Goal: Complete application form

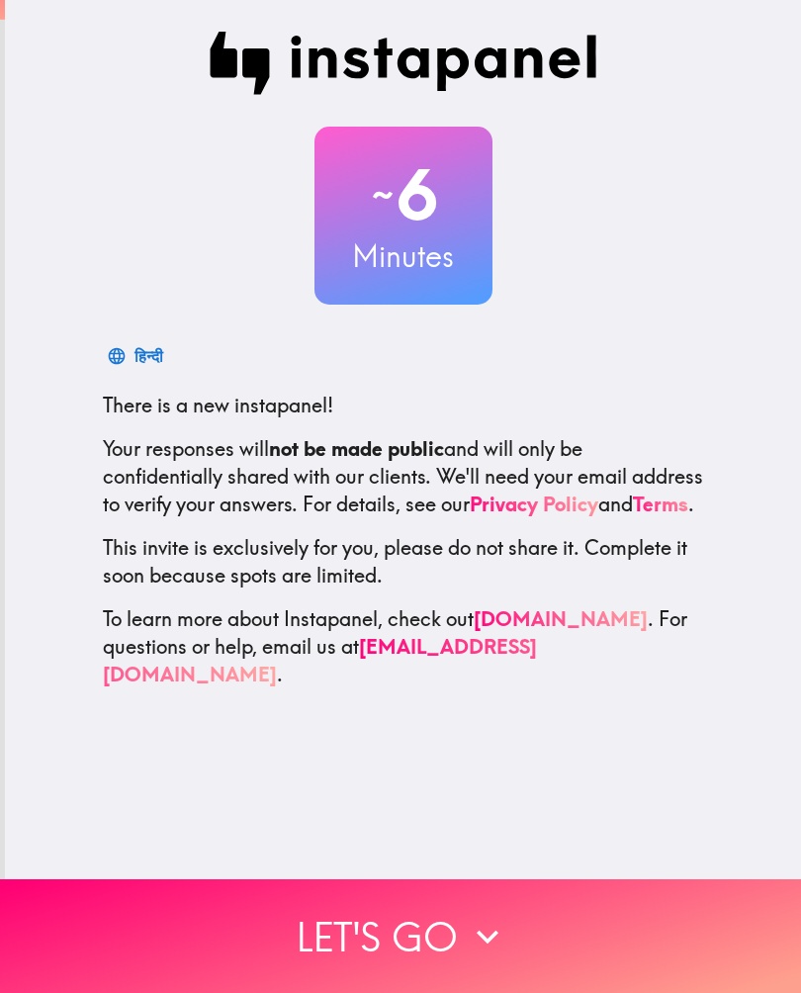
click at [480, 942] on icon "button" at bounding box center [488, 937] width 44 height 44
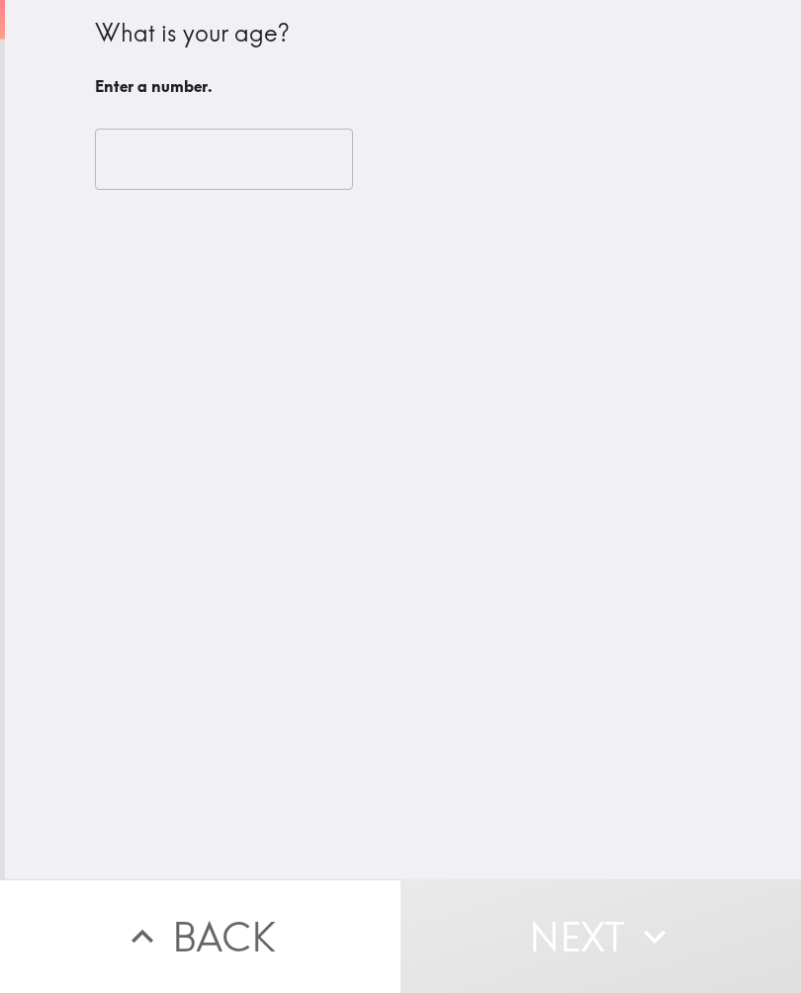
click at [269, 162] on input "number" at bounding box center [224, 159] width 258 height 61
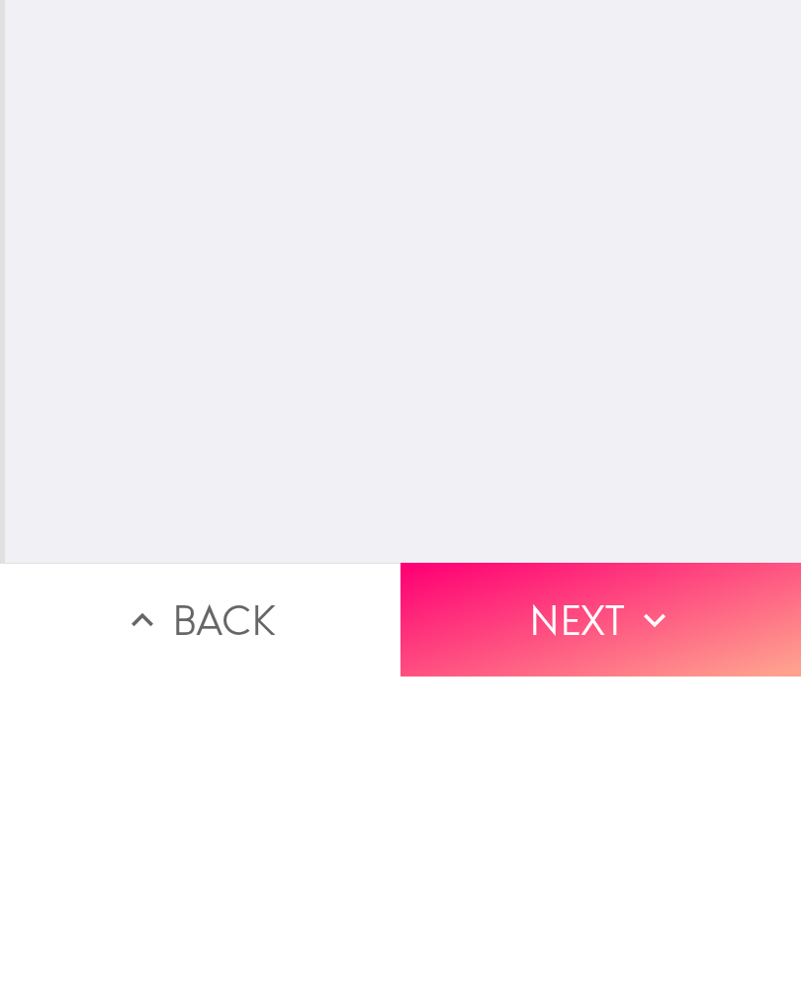
type input "51"
click at [652, 929] on icon "button" at bounding box center [655, 936] width 22 height 14
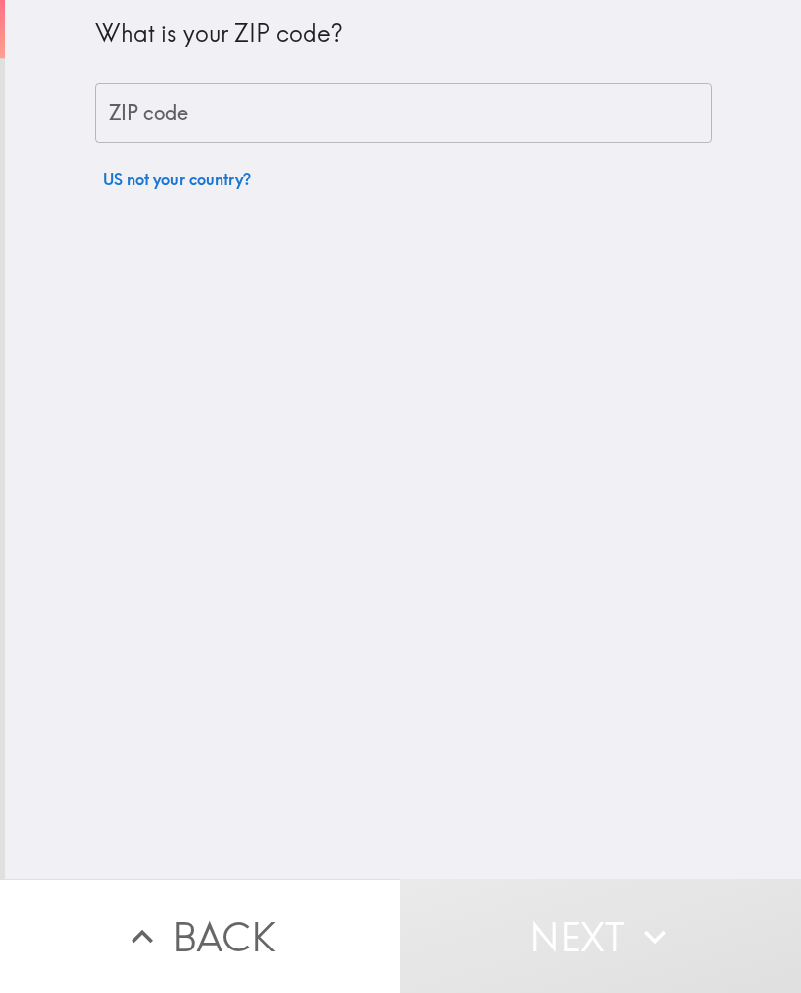
click at [557, 112] on input "ZIP code" at bounding box center [403, 113] width 617 height 61
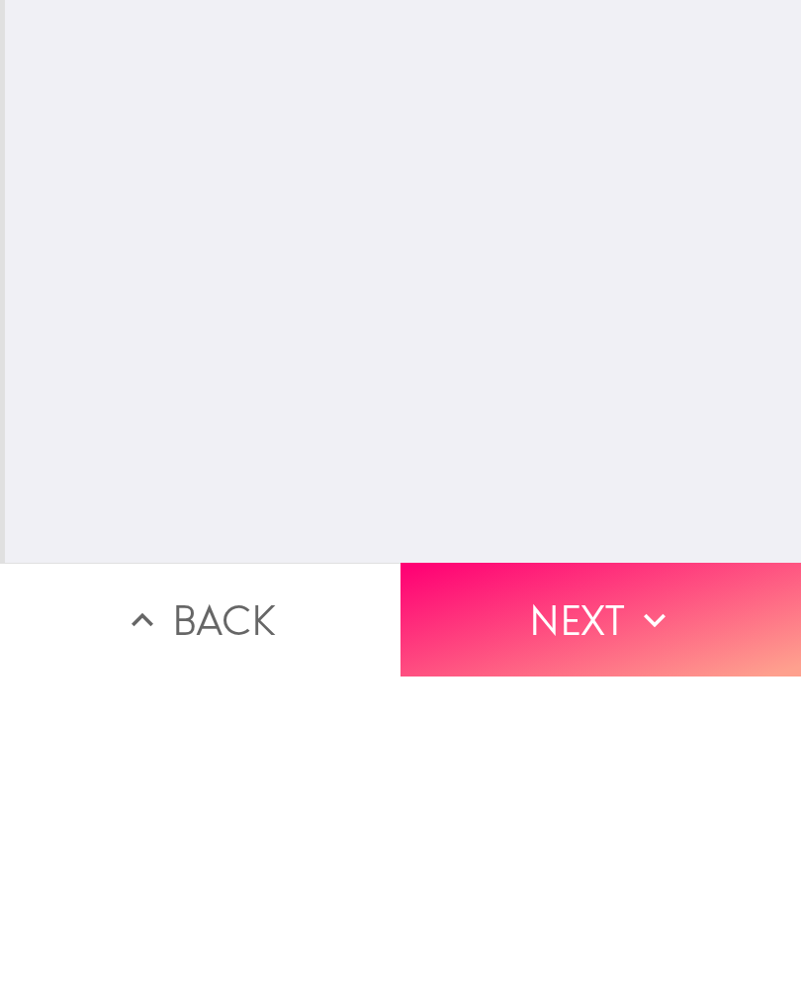
type input "89128"
click at [649, 929] on icon "button" at bounding box center [655, 936] width 22 height 14
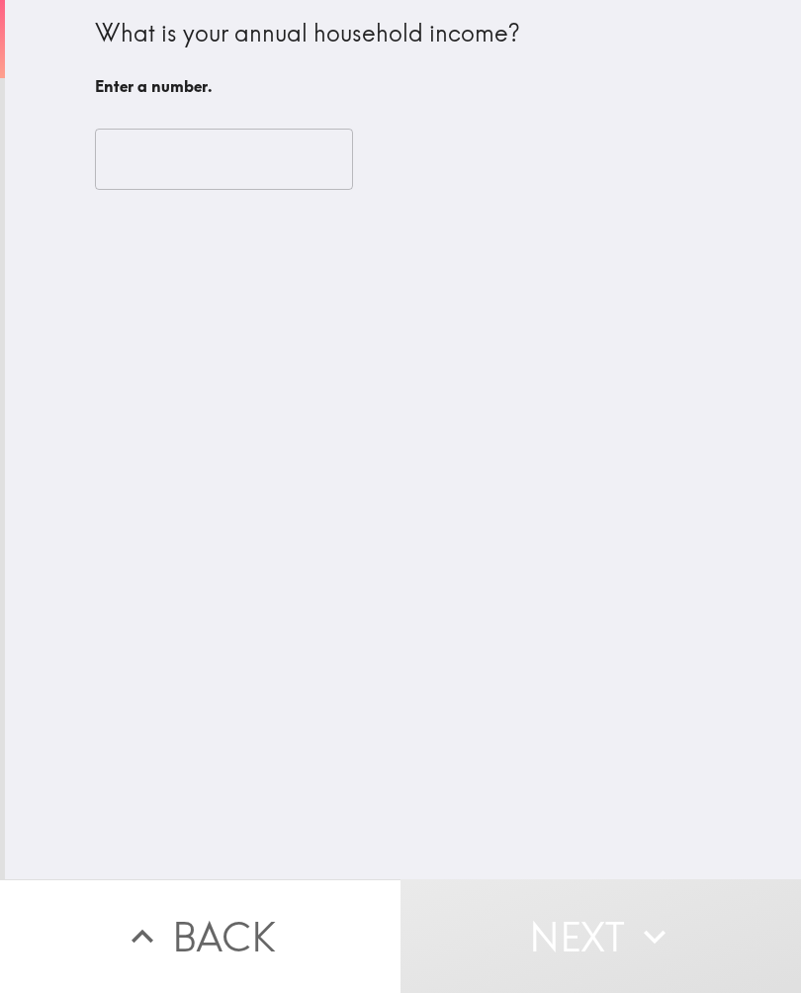
click at [281, 158] on input "number" at bounding box center [224, 159] width 258 height 61
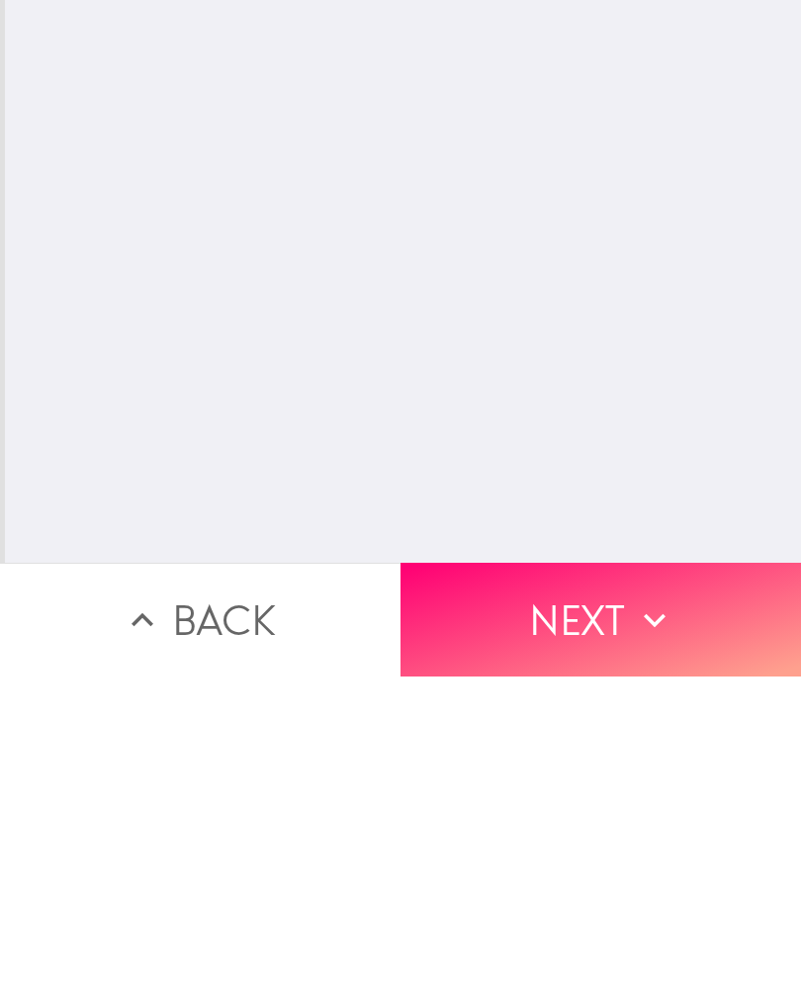
type input "180000"
click at [660, 915] on icon "button" at bounding box center [655, 937] width 44 height 44
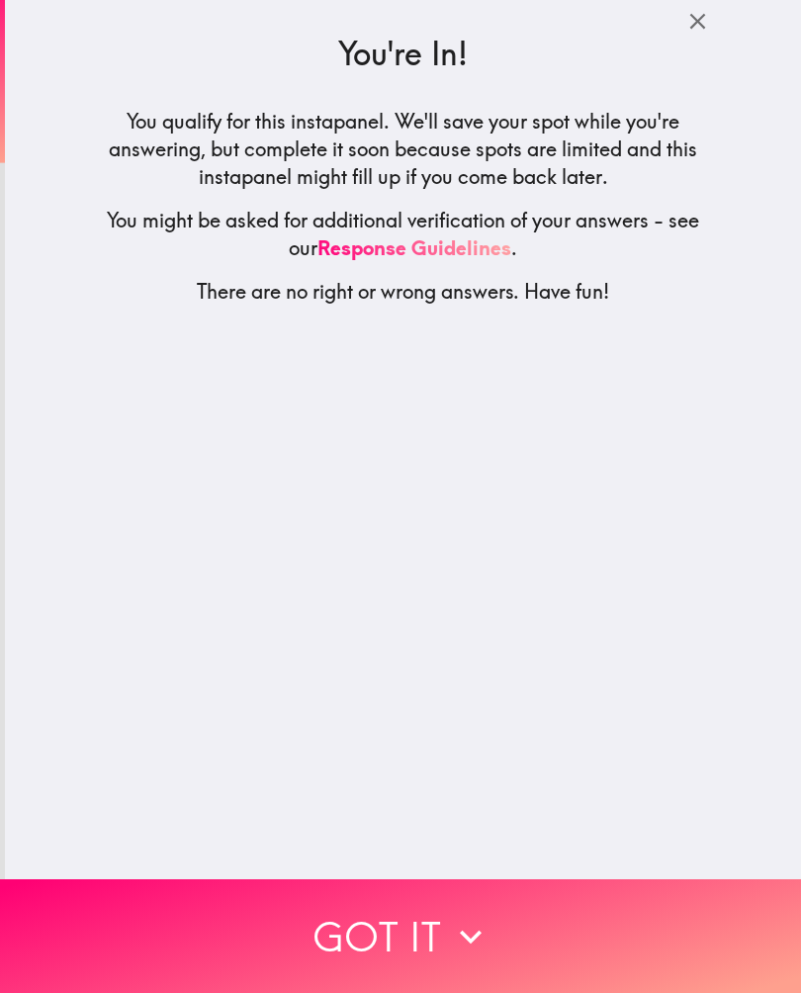
click at [452, 930] on icon "button" at bounding box center [471, 937] width 44 height 44
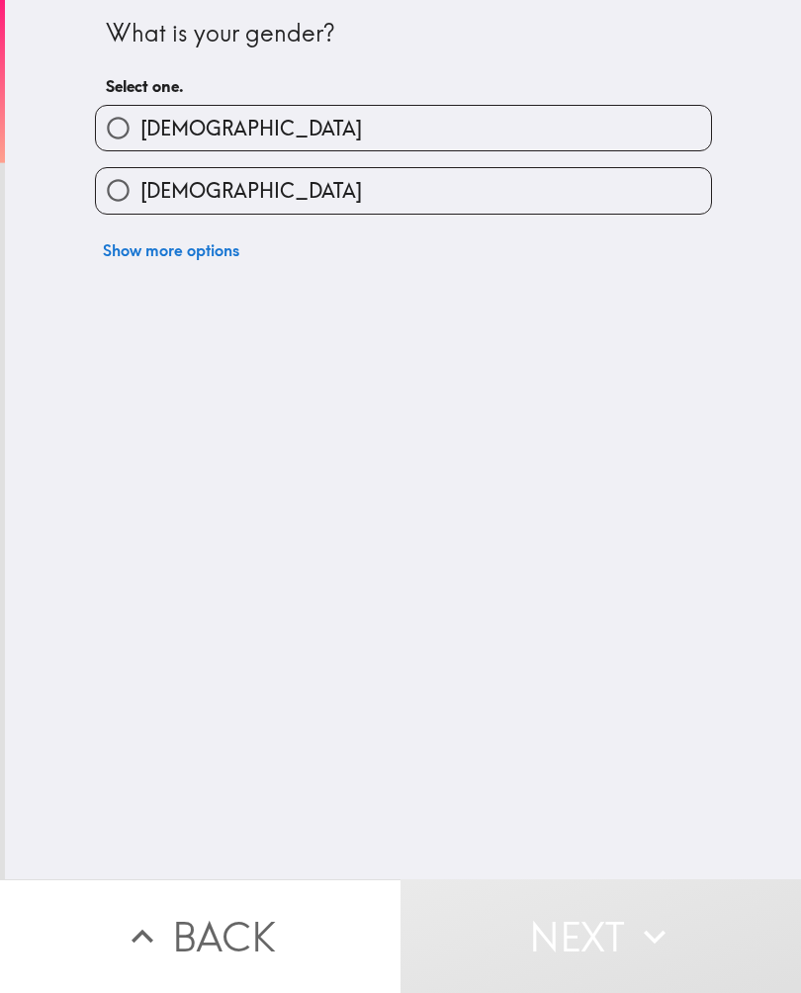
click at [112, 124] on input "[DEMOGRAPHIC_DATA]" at bounding box center [118, 128] width 44 height 44
radio input "true"
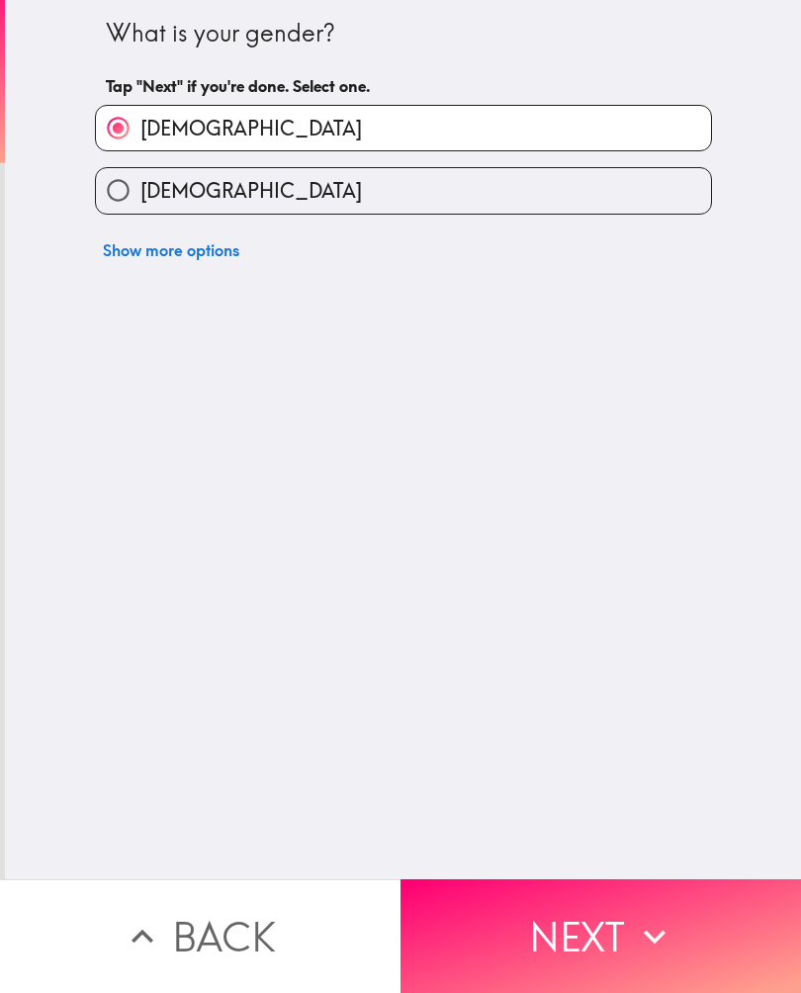
click at [602, 928] on button "Next" at bounding box center [600, 936] width 400 height 114
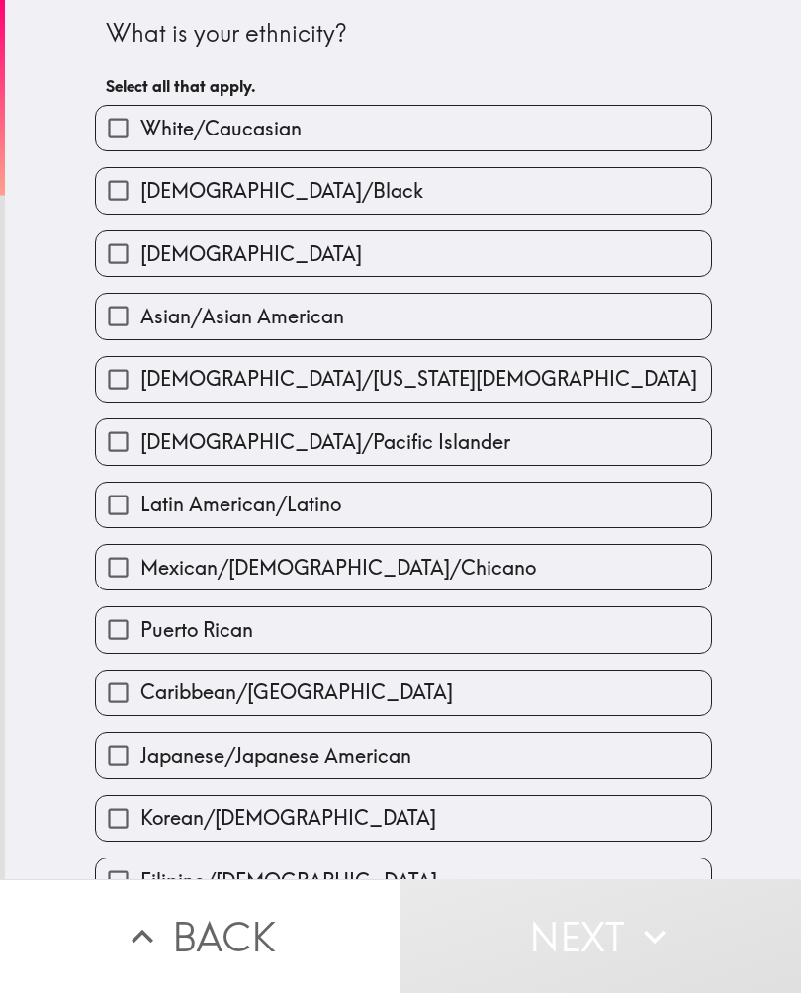
click at [125, 132] on input "White/Caucasian" at bounding box center [118, 128] width 44 height 44
checkbox input "true"
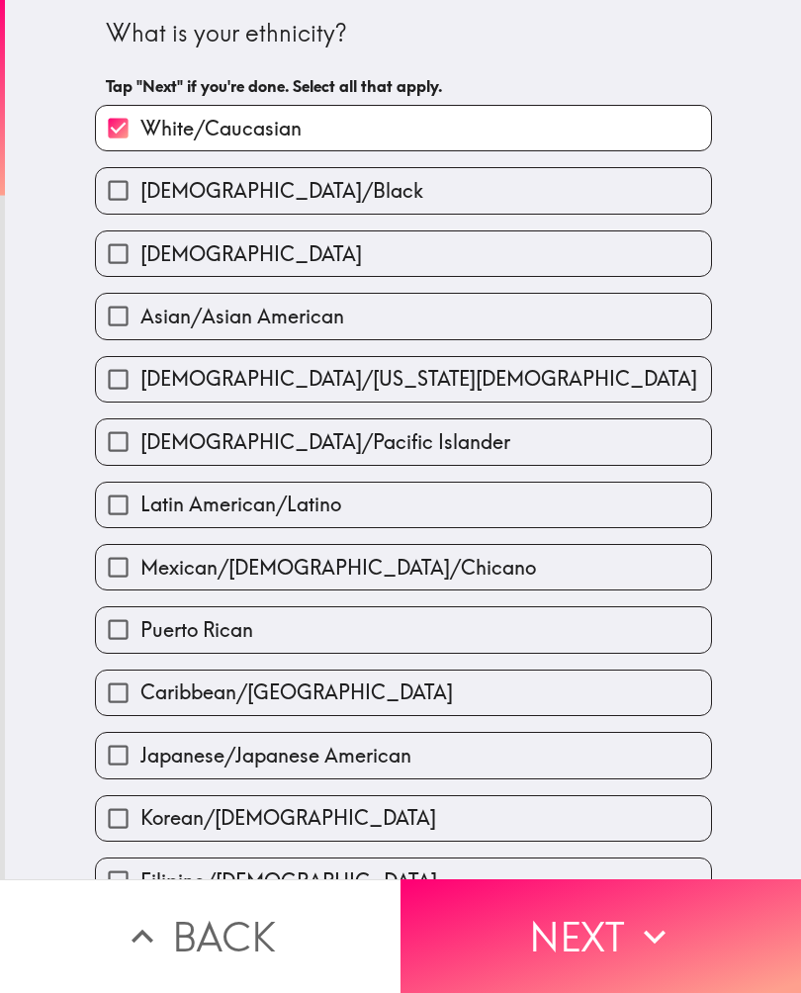
click at [614, 936] on button "Next" at bounding box center [600, 936] width 400 height 114
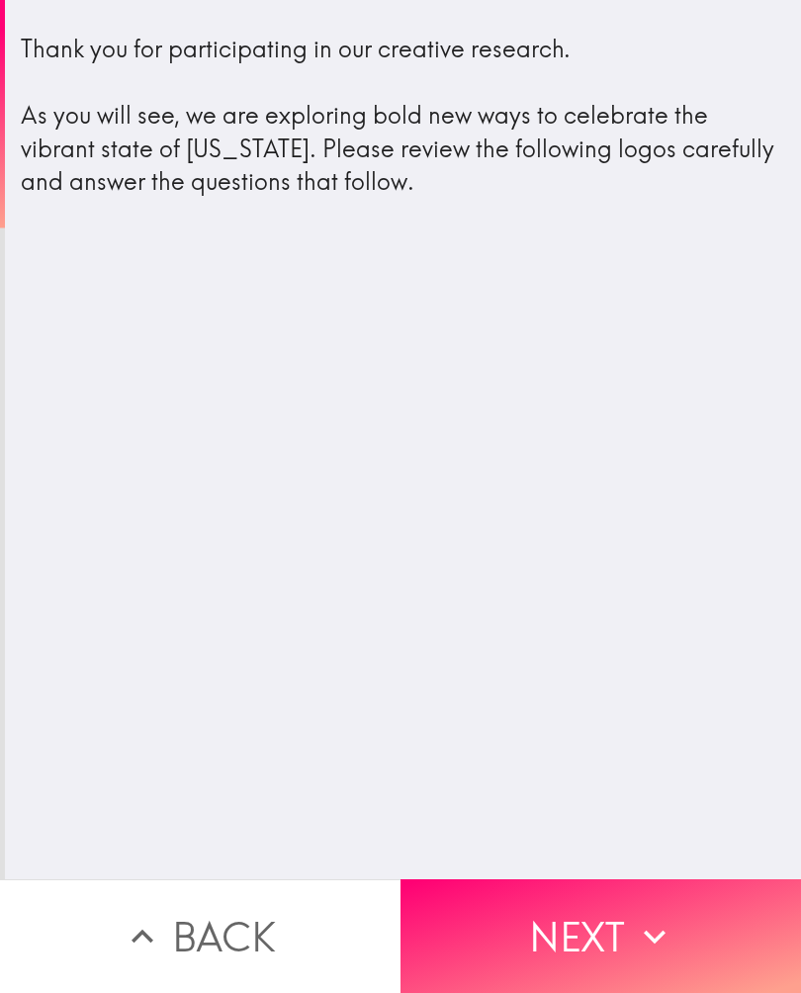
click at [630, 936] on button "Next" at bounding box center [600, 936] width 400 height 114
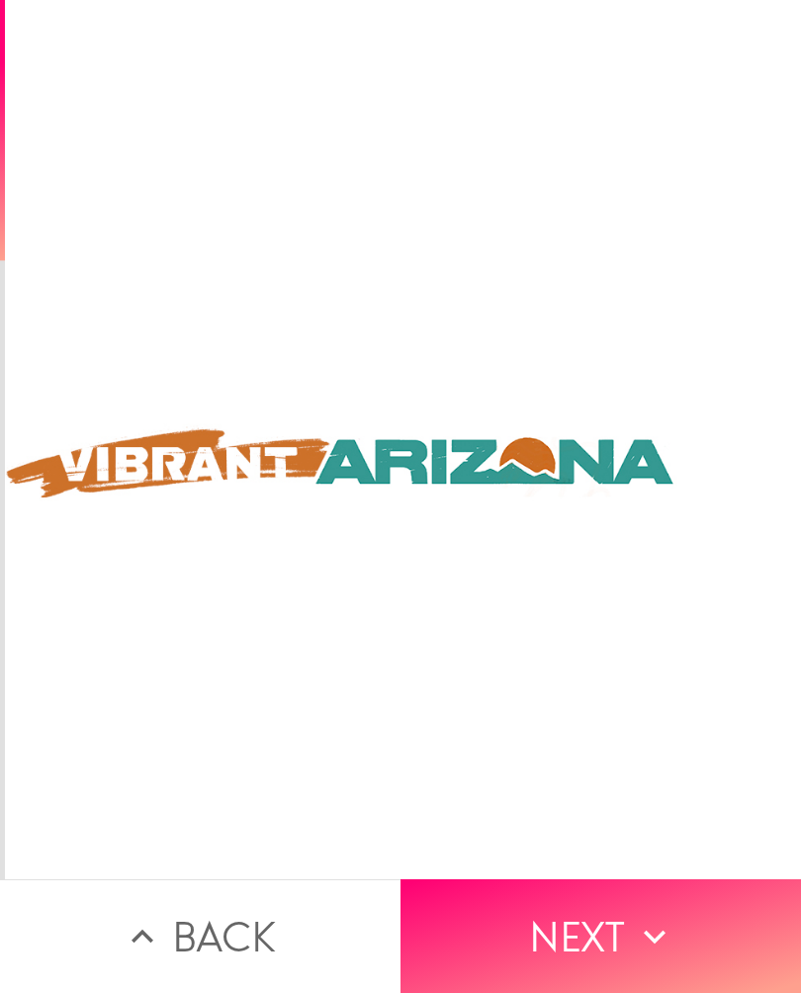
scroll to position [0, 766]
click at [647, 918] on icon "button" at bounding box center [655, 937] width 44 height 44
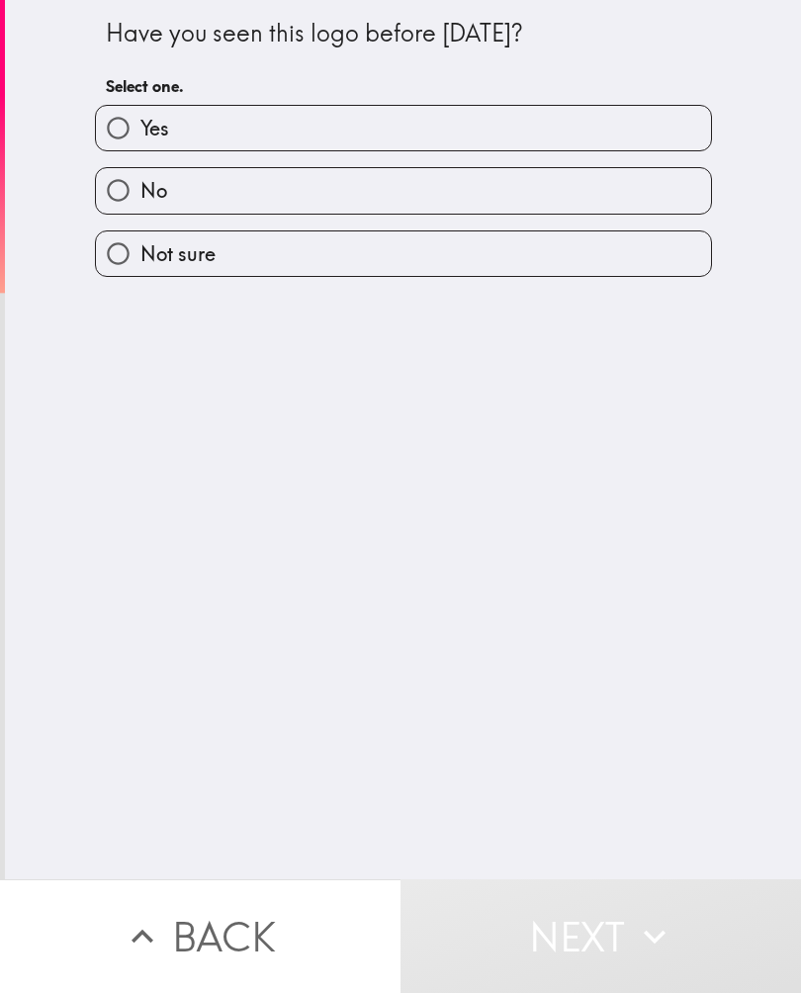
click at [117, 192] on input "No" at bounding box center [118, 190] width 44 height 44
radio input "true"
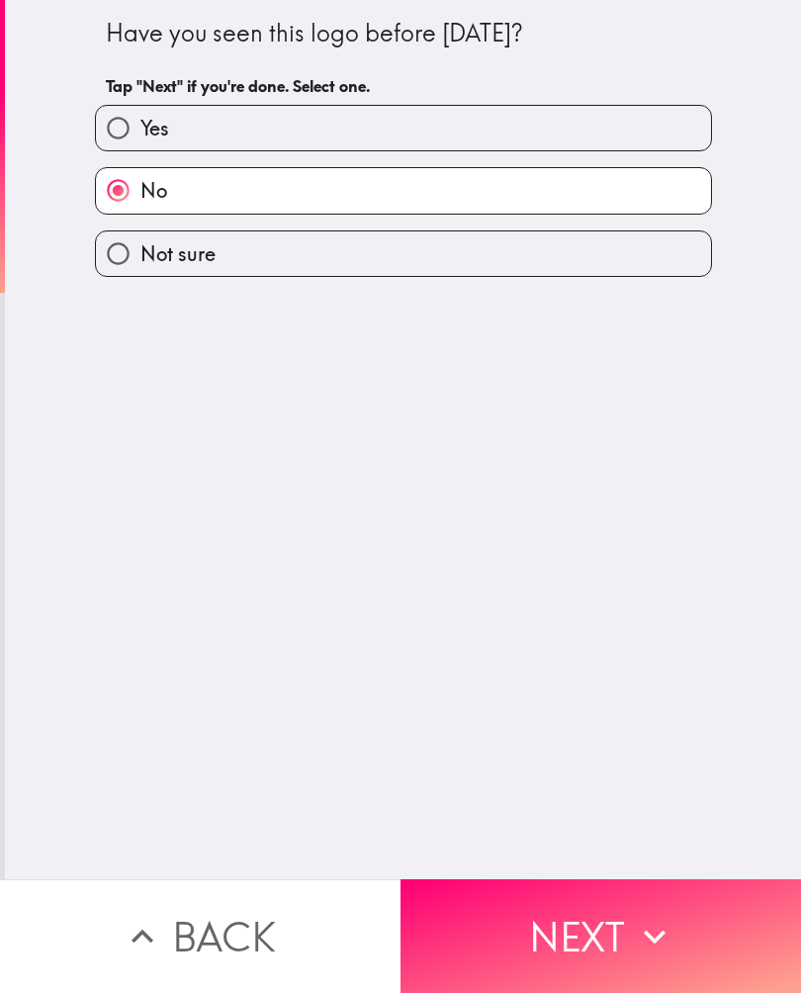
click at [633, 931] on icon "button" at bounding box center [655, 937] width 44 height 44
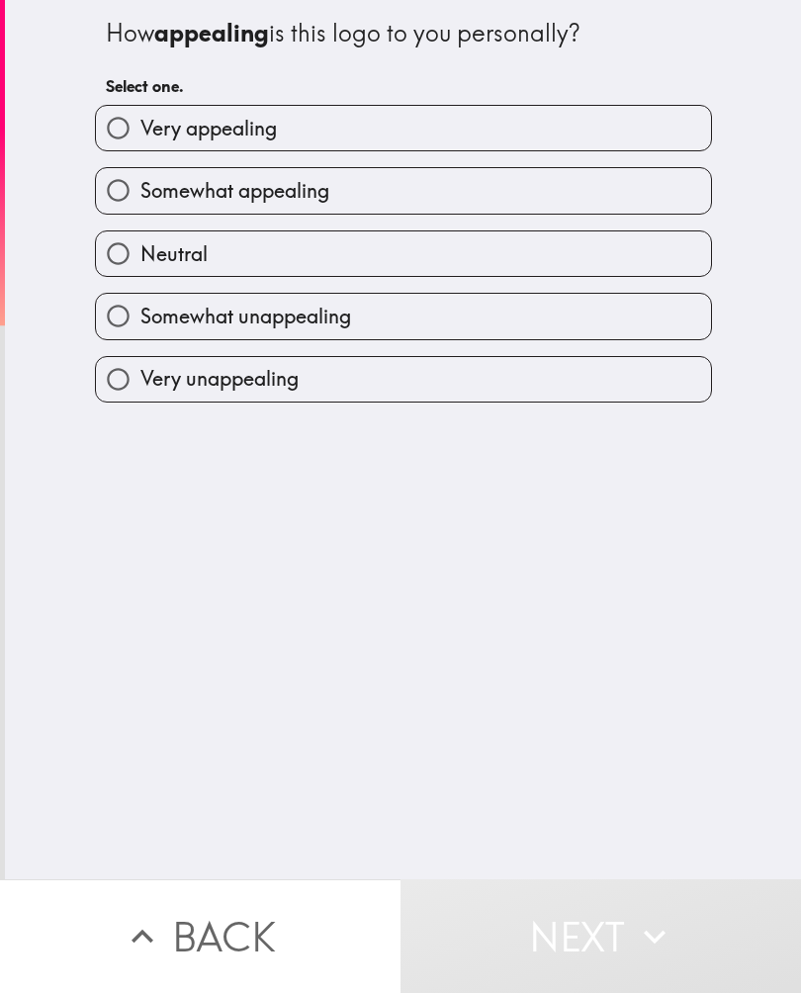
click at [106, 190] on input "Somewhat appealing" at bounding box center [118, 190] width 44 height 44
radio input "true"
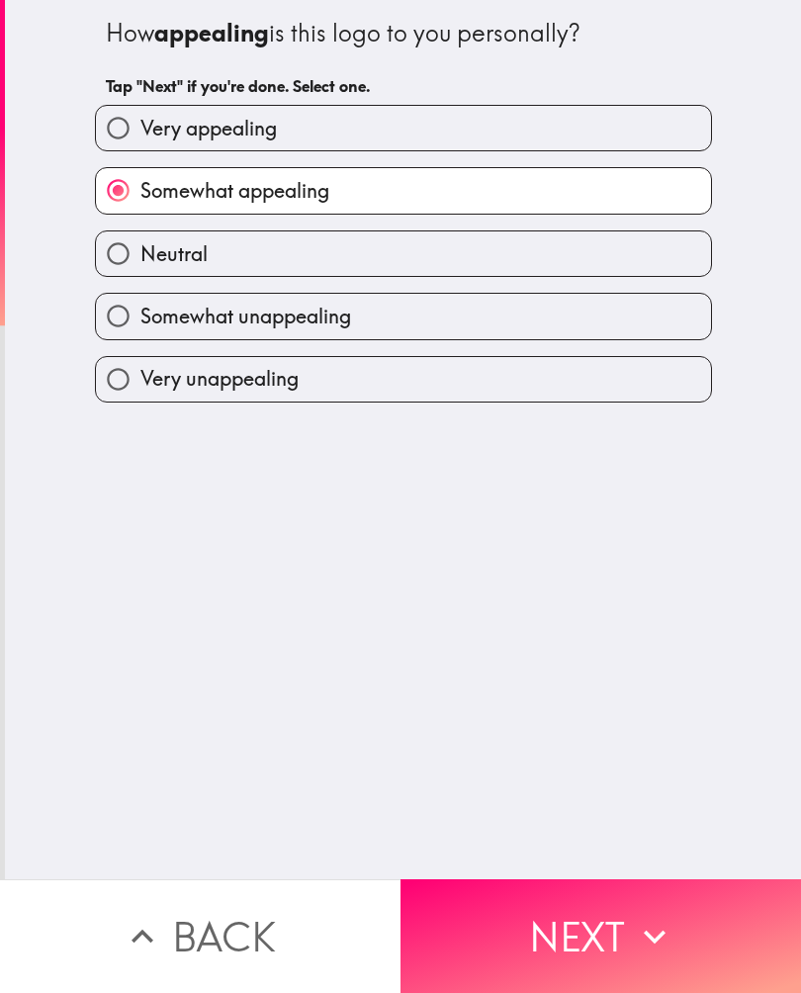
click at [620, 928] on button "Next" at bounding box center [600, 936] width 400 height 114
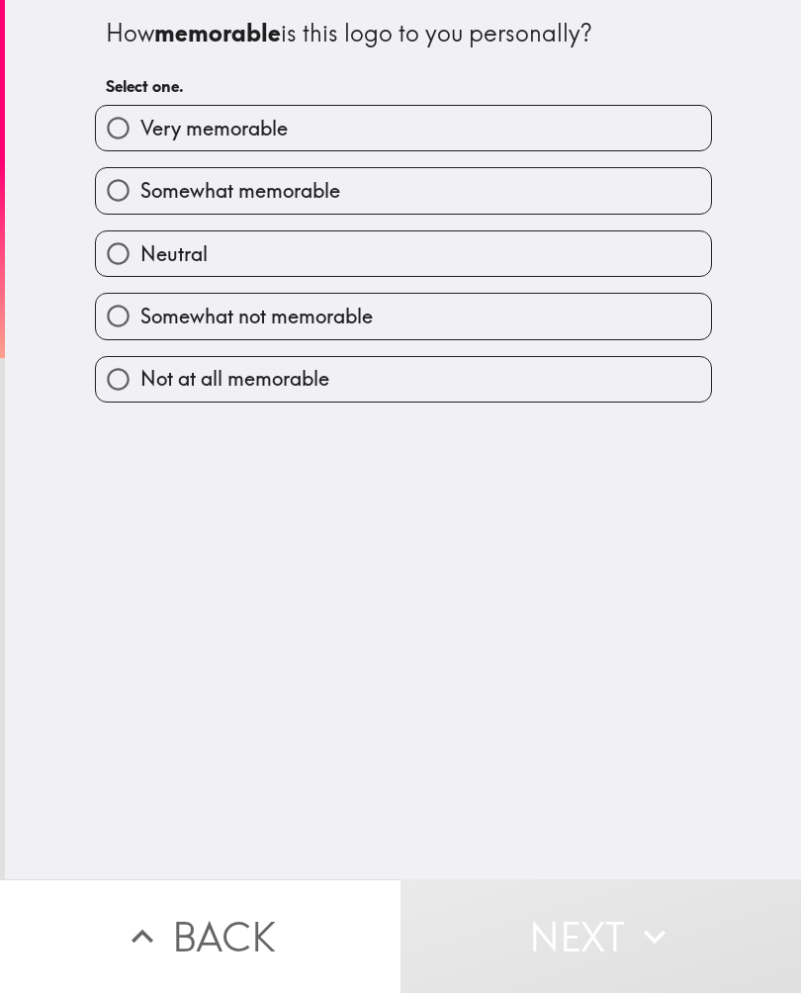
click at [104, 190] on input "Somewhat memorable" at bounding box center [118, 190] width 44 height 44
radio input "true"
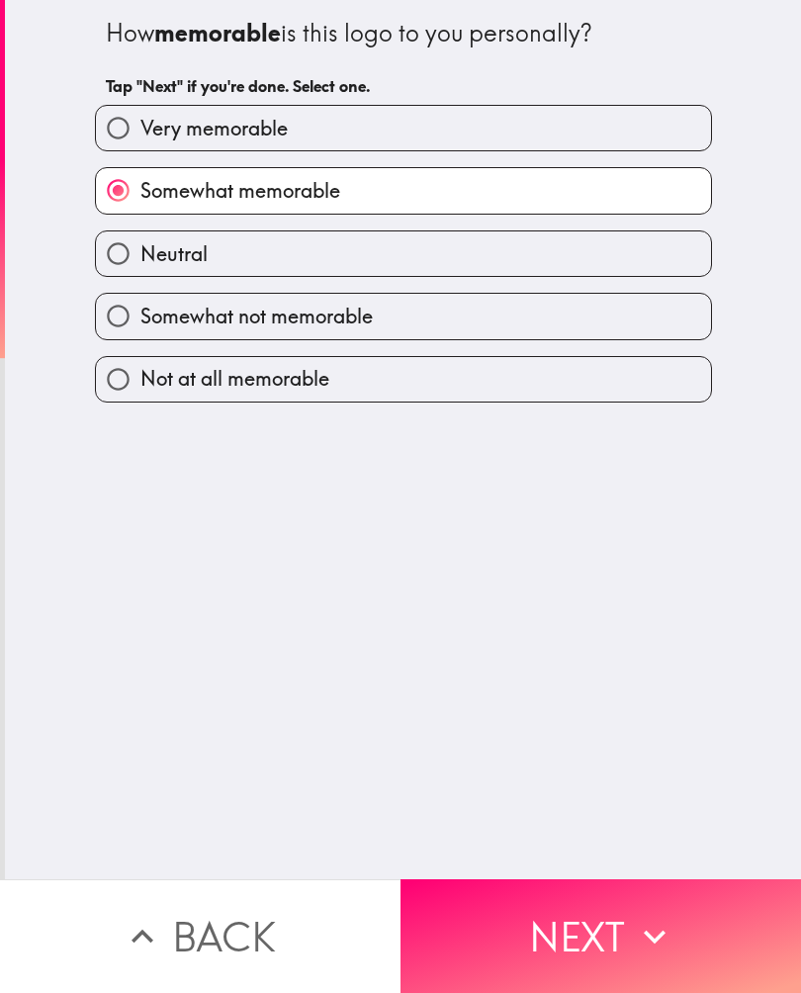
click at [648, 935] on icon "button" at bounding box center [655, 936] width 22 height 14
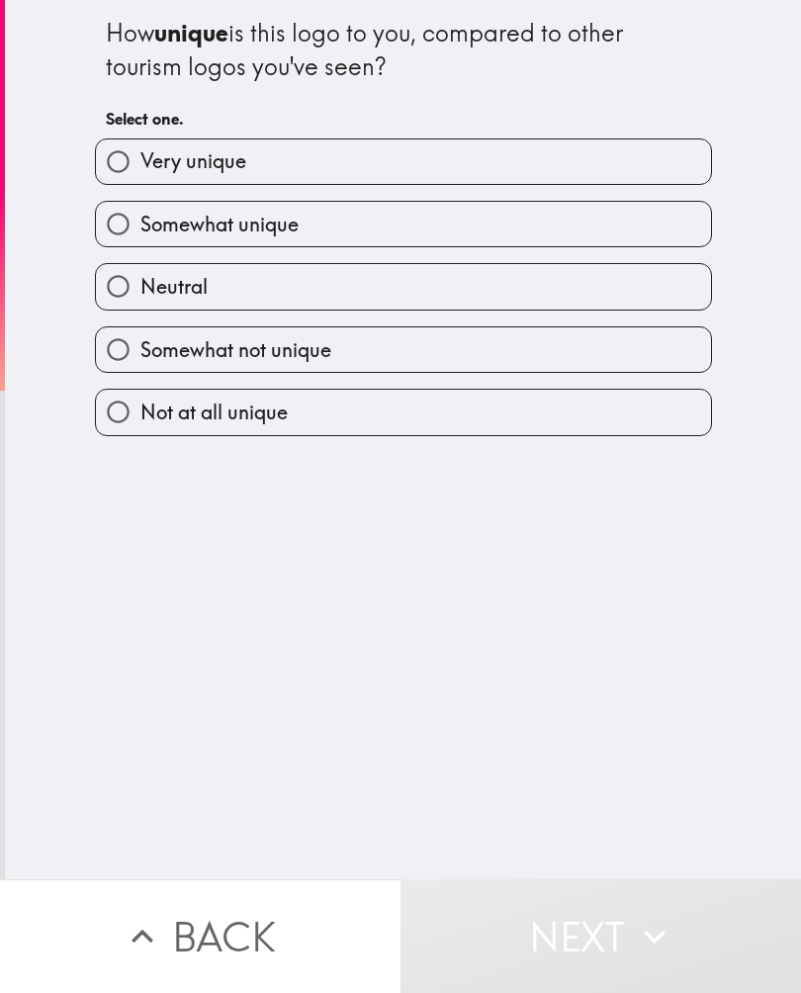
click at [117, 354] on input "Somewhat not unique" at bounding box center [118, 349] width 44 height 44
radio input "true"
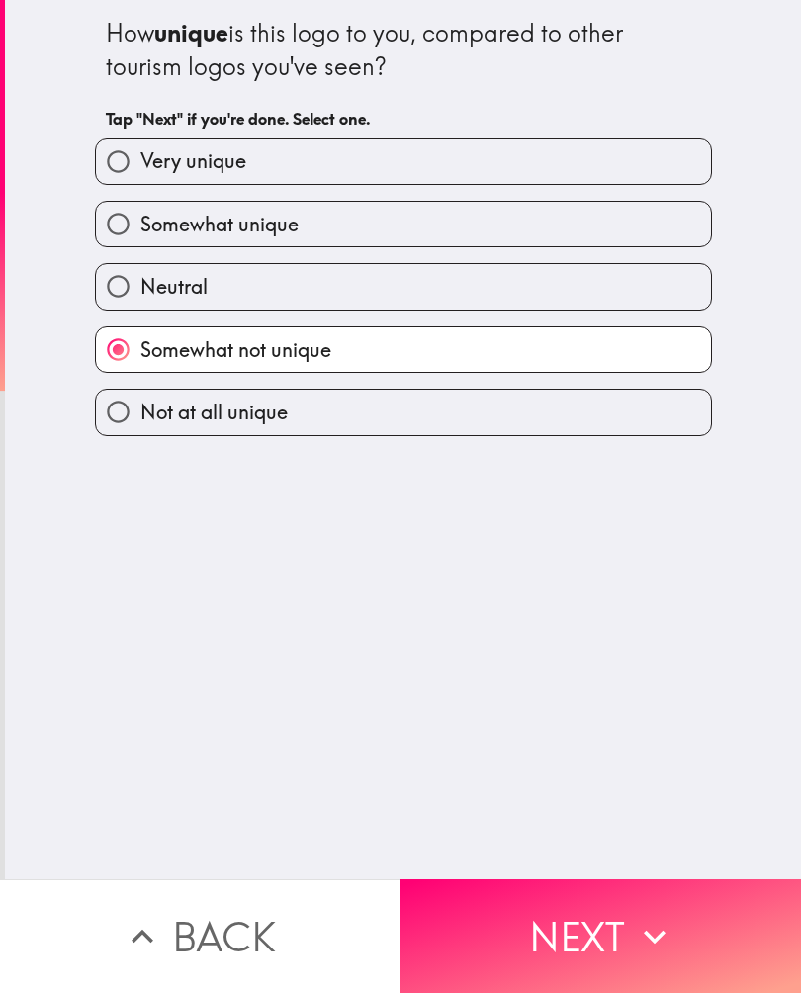
click at [639, 941] on icon "button" at bounding box center [655, 937] width 44 height 44
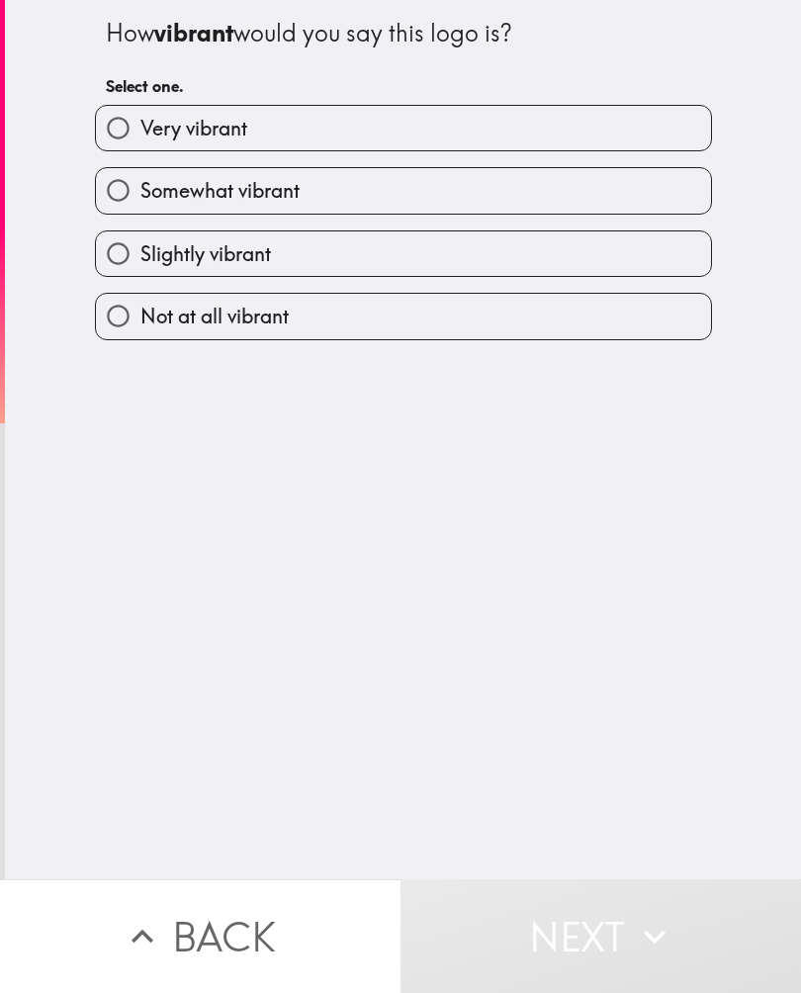
click at [122, 200] on input "Somewhat vibrant" at bounding box center [118, 190] width 44 height 44
radio input "true"
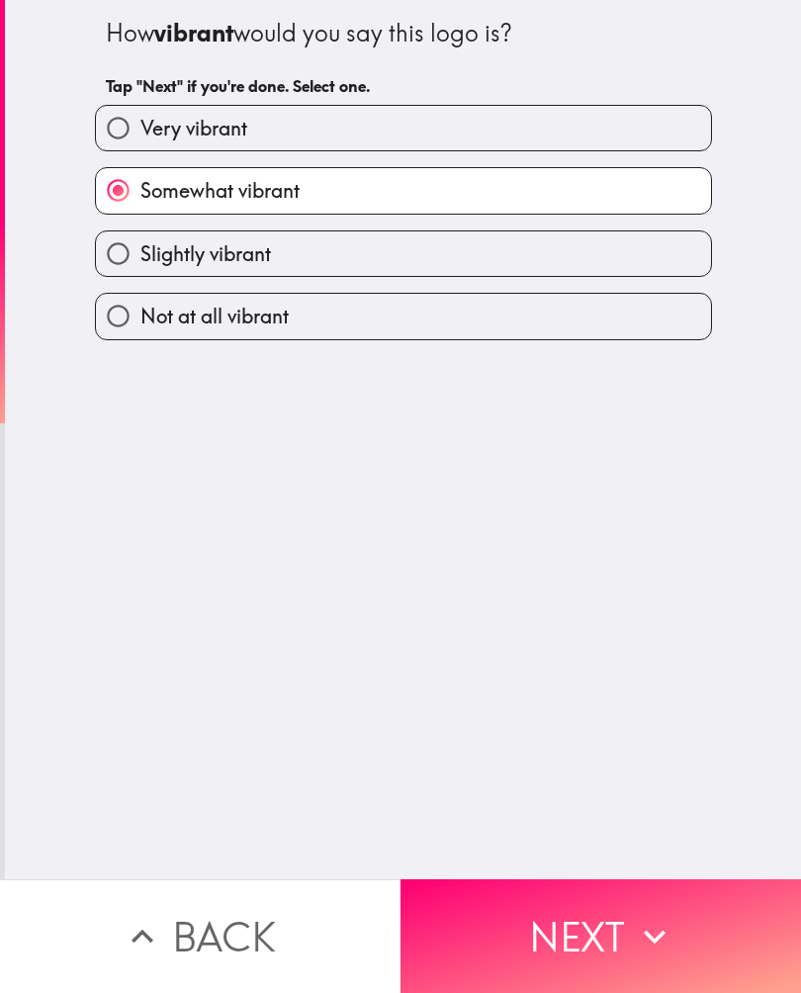
click at [670, 944] on icon "button" at bounding box center [655, 937] width 44 height 44
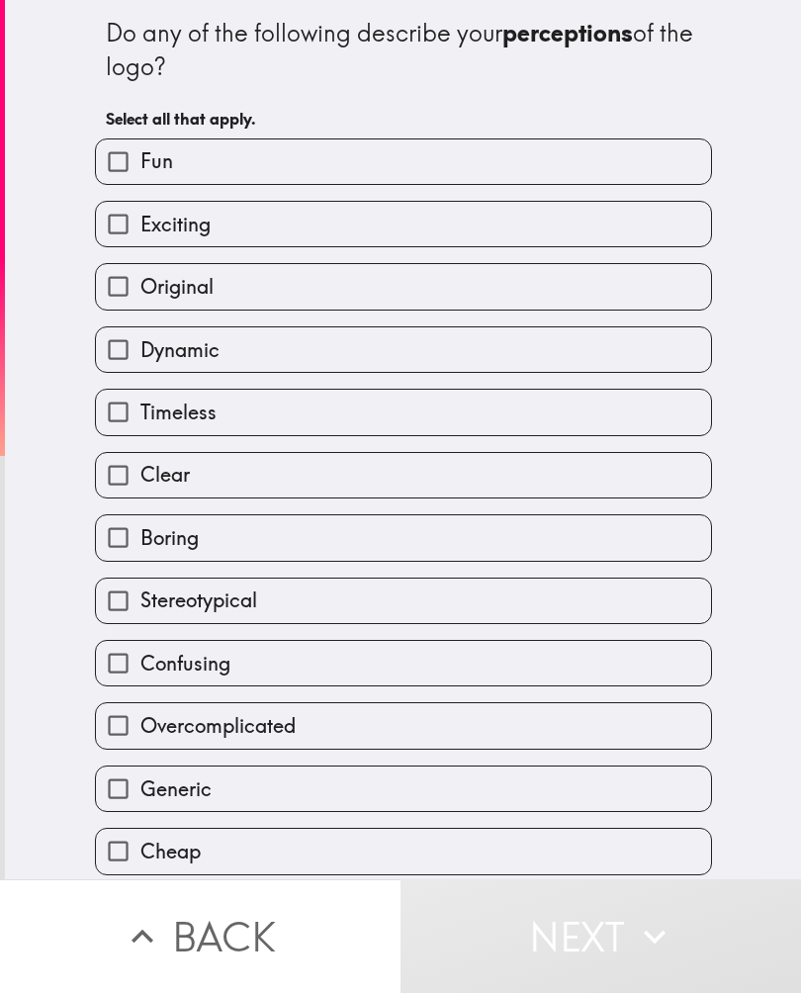
click at [123, 163] on input "Fun" at bounding box center [118, 161] width 44 height 44
checkbox input "true"
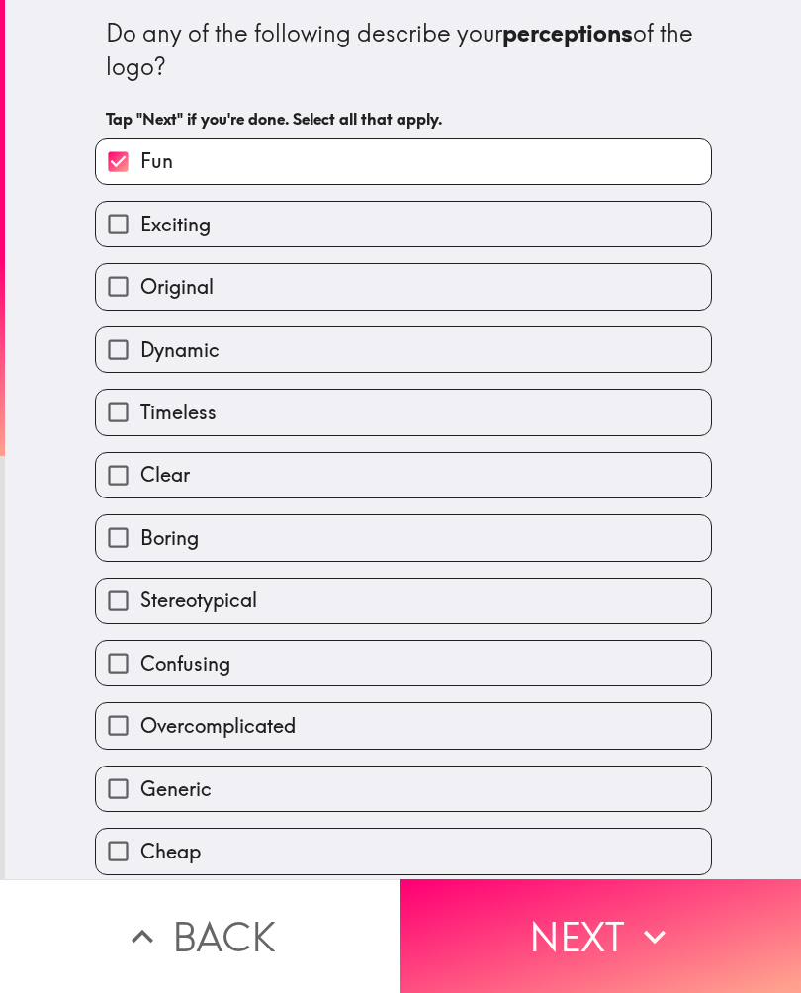
click at [118, 218] on input "Exciting" at bounding box center [118, 224] width 44 height 44
checkbox input "true"
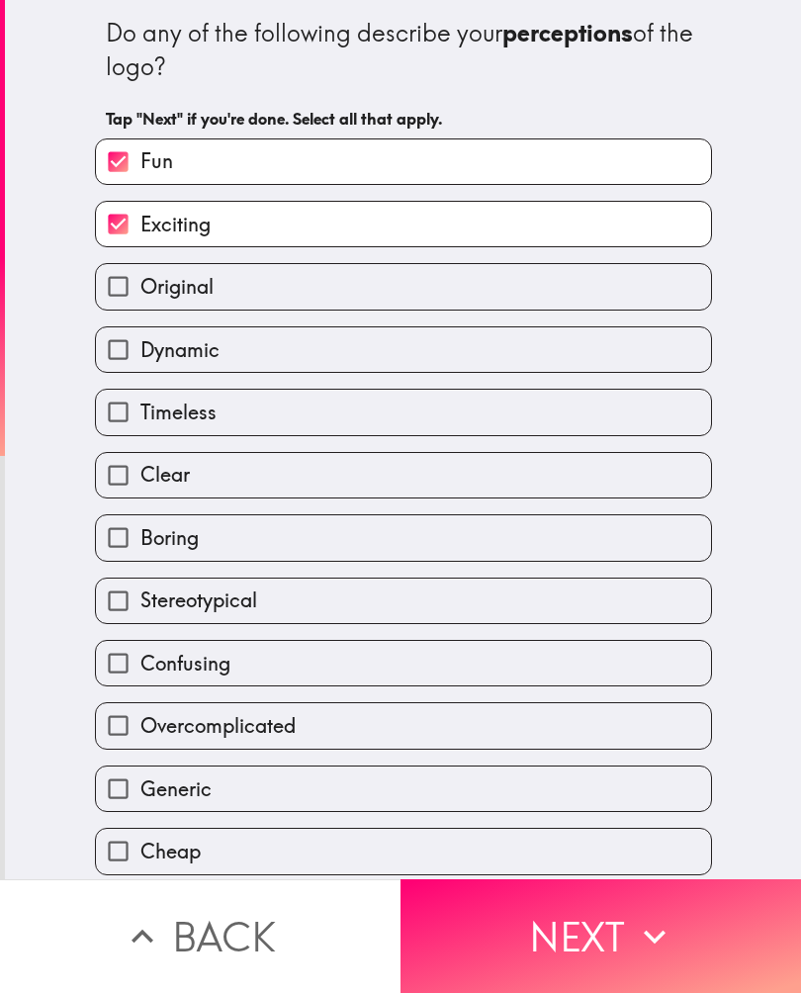
click at [115, 478] on input "Clear" at bounding box center [118, 475] width 44 height 44
checkbox input "true"
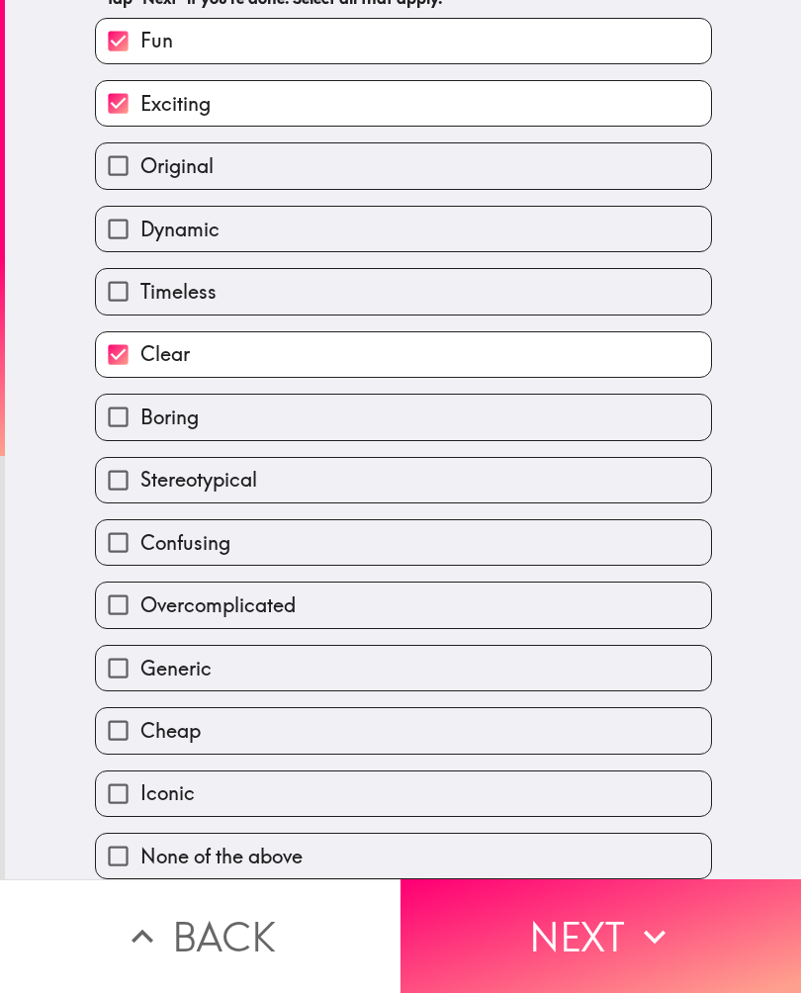
scroll to position [133, 0]
click at [116, 664] on input "Generic" at bounding box center [118, 668] width 44 height 44
checkbox input "true"
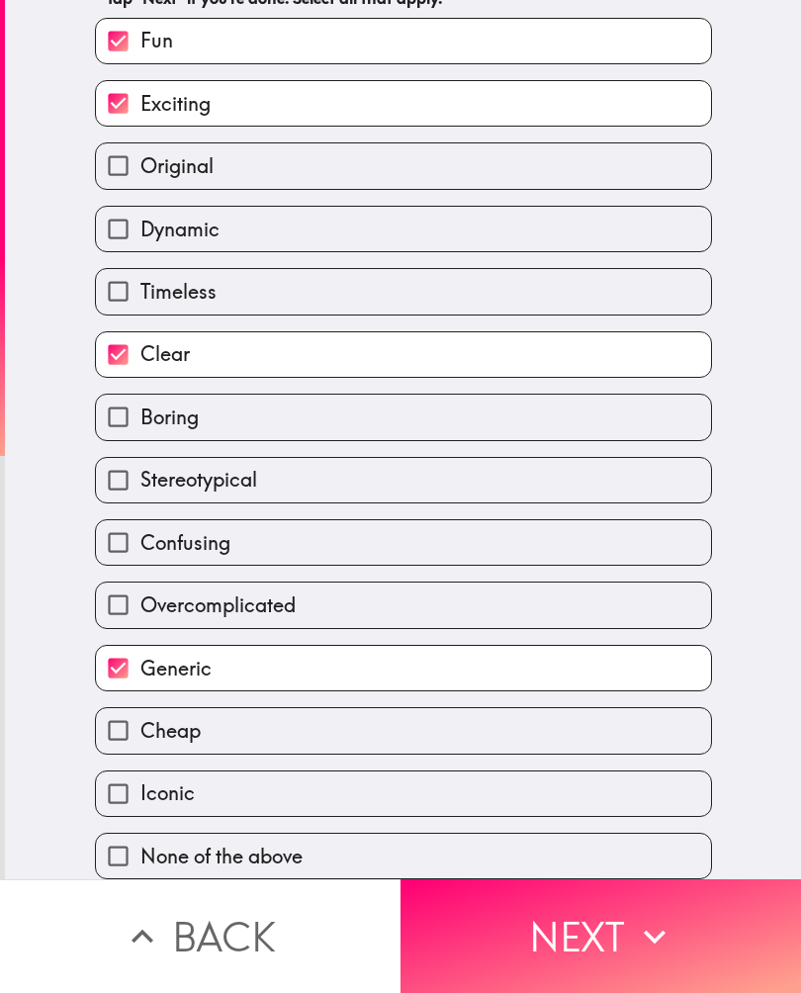
click at [583, 936] on button "Next" at bounding box center [600, 936] width 400 height 114
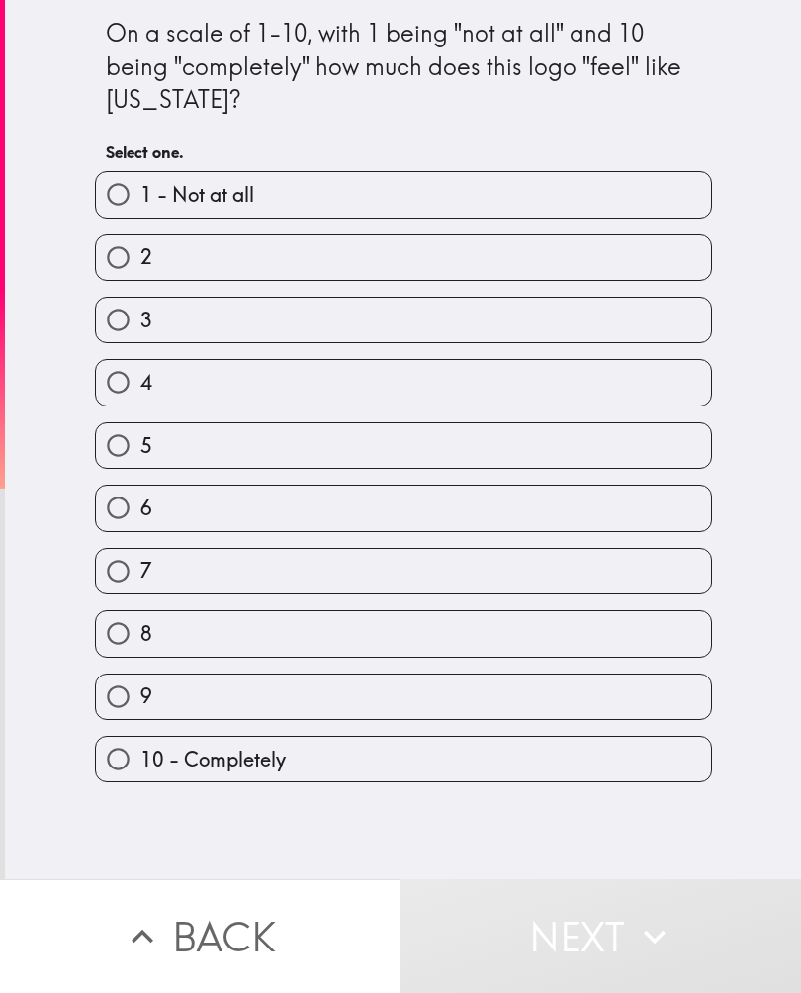
click at [133, 388] on input "4" at bounding box center [118, 382] width 44 height 44
radio input "true"
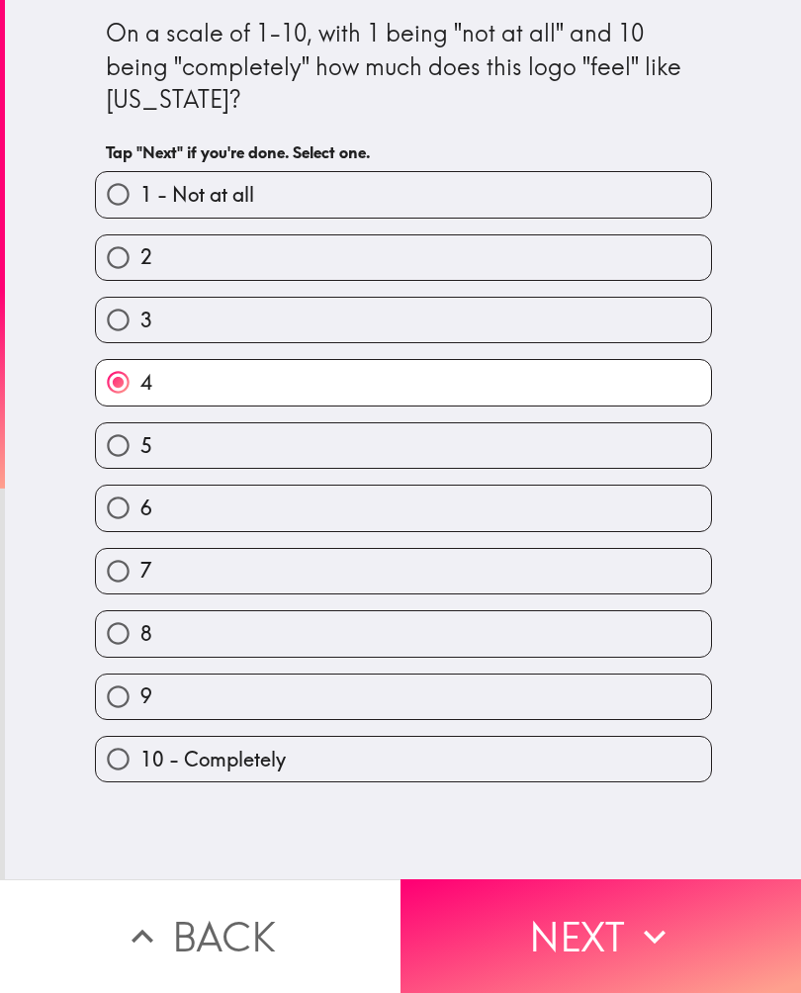
click at [628, 928] on button "Next" at bounding box center [600, 936] width 400 height 114
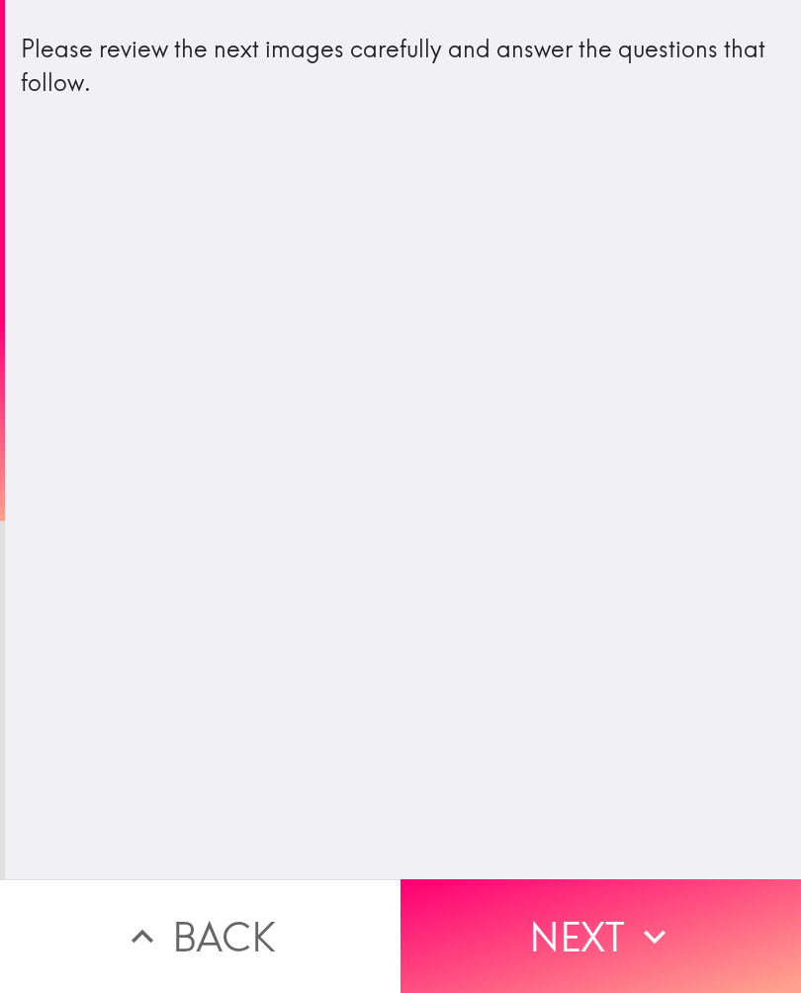
click at [647, 926] on icon "button" at bounding box center [655, 937] width 44 height 44
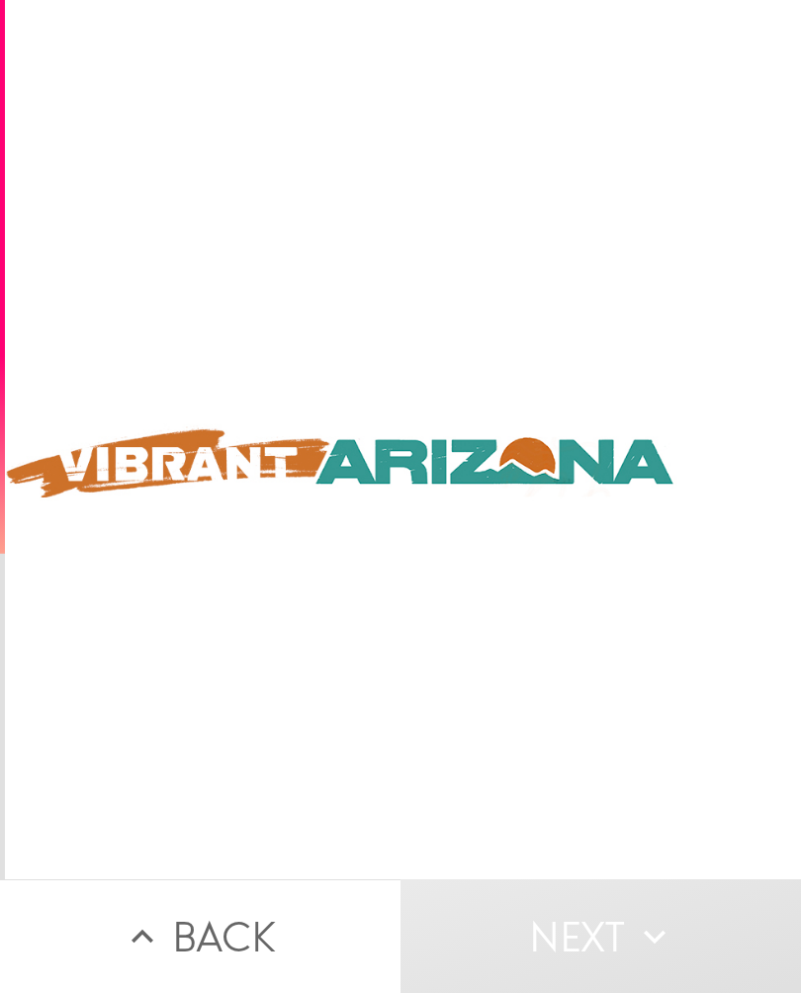
scroll to position [0, 766]
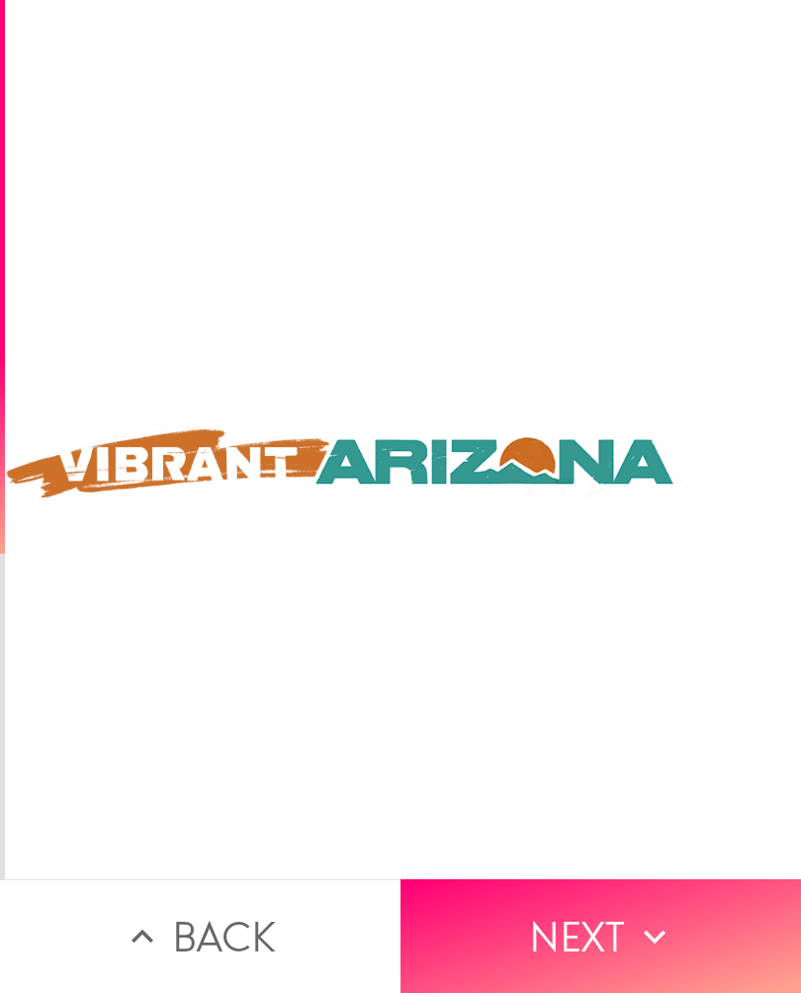
click at [619, 946] on button "Next" at bounding box center [600, 936] width 400 height 114
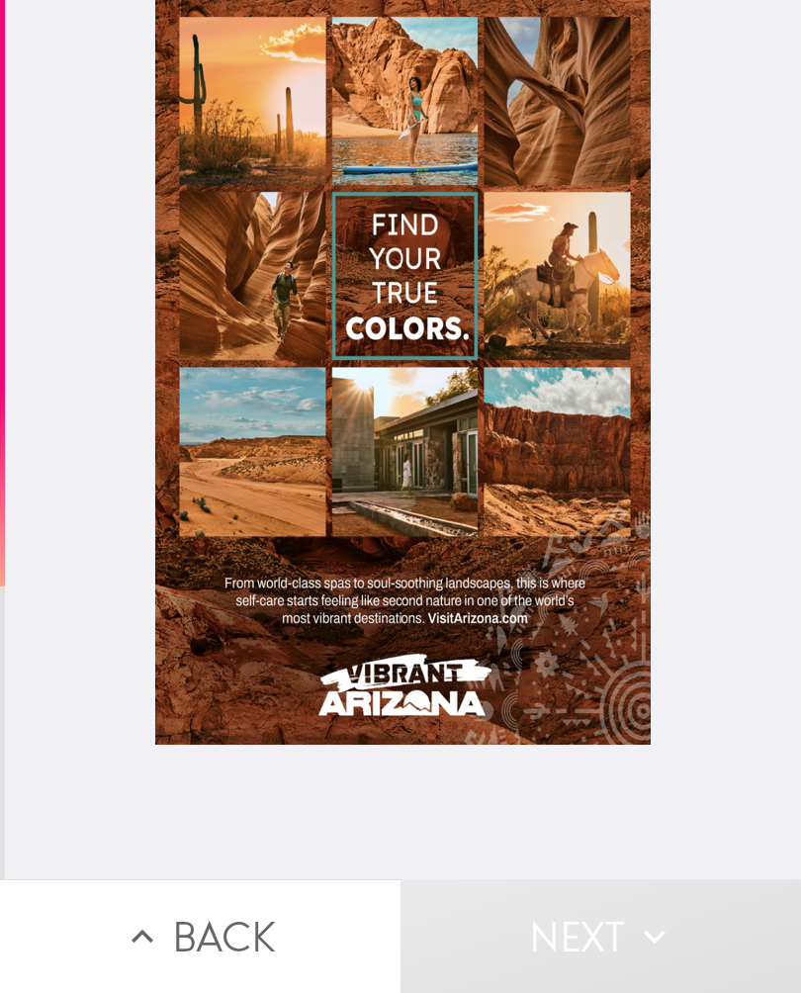
click at [569, 624] on div at bounding box center [402, 372] width 495 height 745
click at [556, 600] on div at bounding box center [402, 372] width 495 height 745
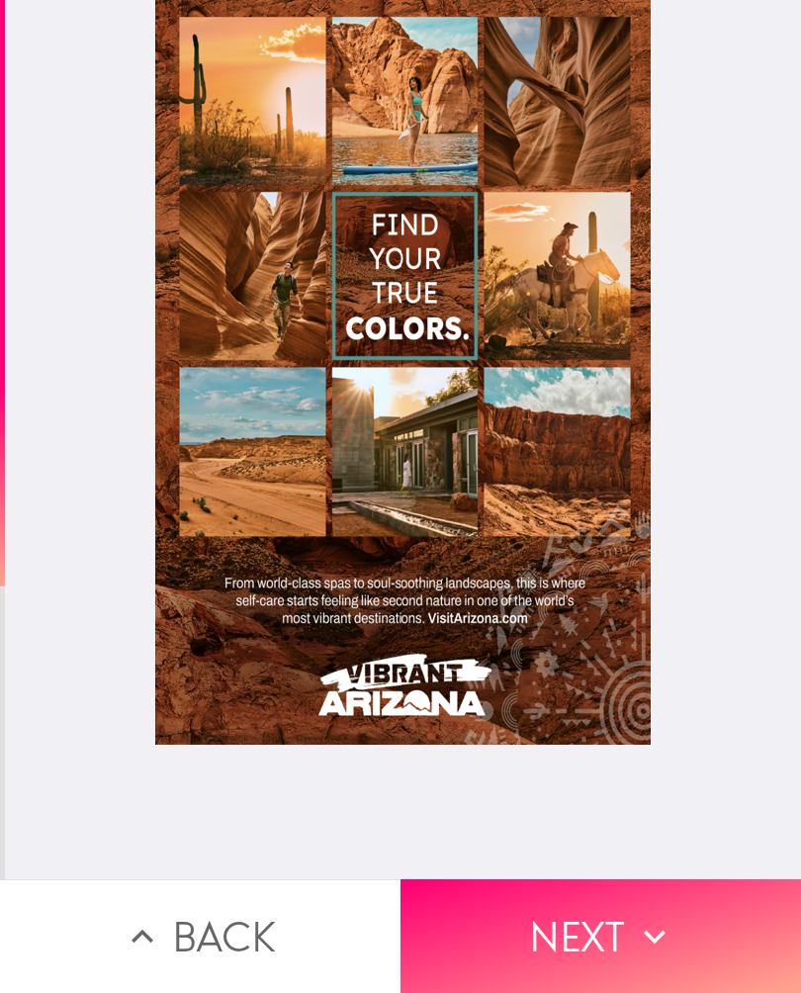
click at [615, 922] on button "Next" at bounding box center [600, 936] width 400 height 114
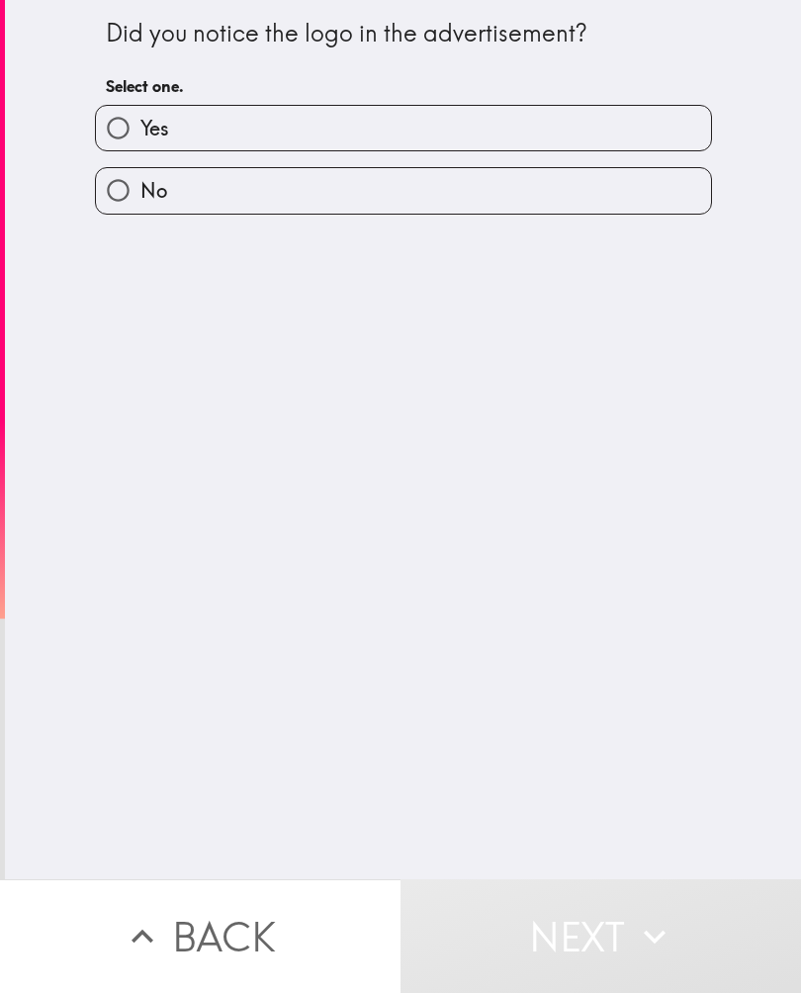
click at [116, 117] on input "Yes" at bounding box center [118, 128] width 44 height 44
radio input "true"
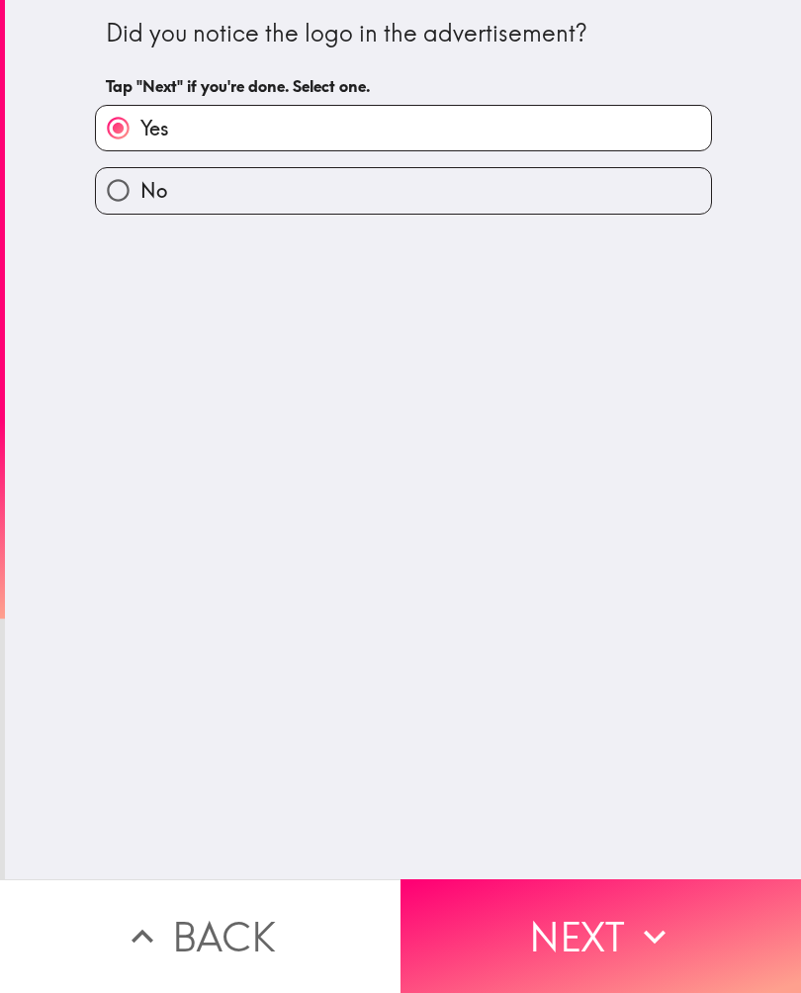
click at [621, 934] on button "Next" at bounding box center [600, 936] width 400 height 114
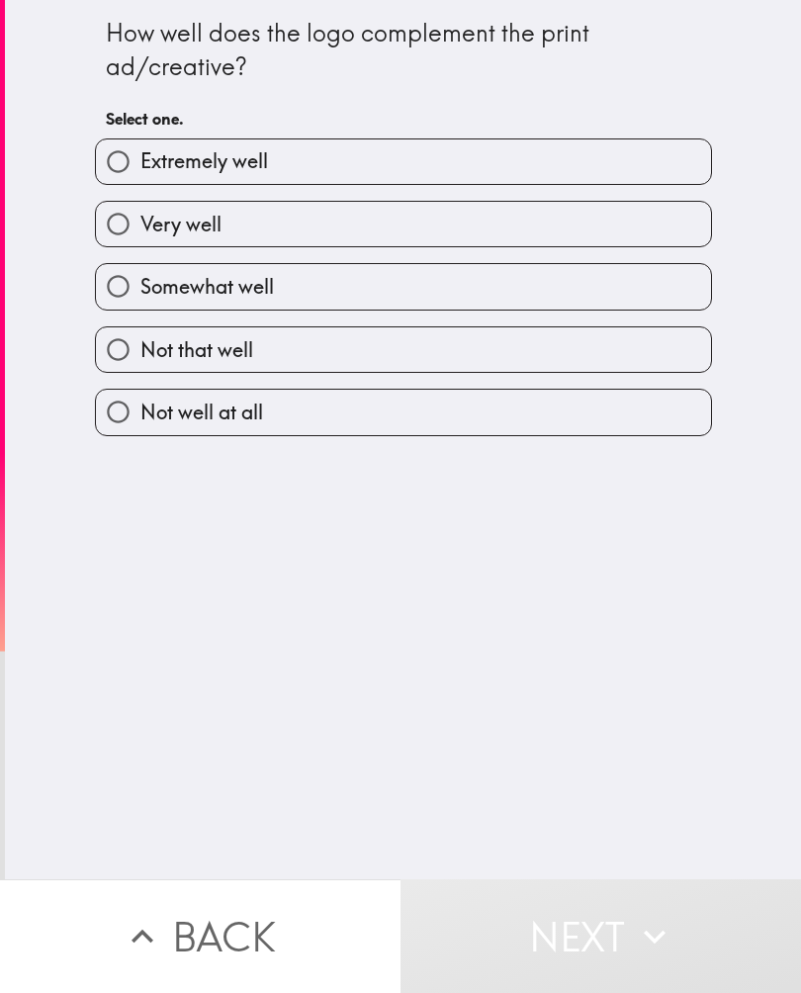
click at [122, 288] on input "Somewhat well" at bounding box center [118, 286] width 44 height 44
radio input "true"
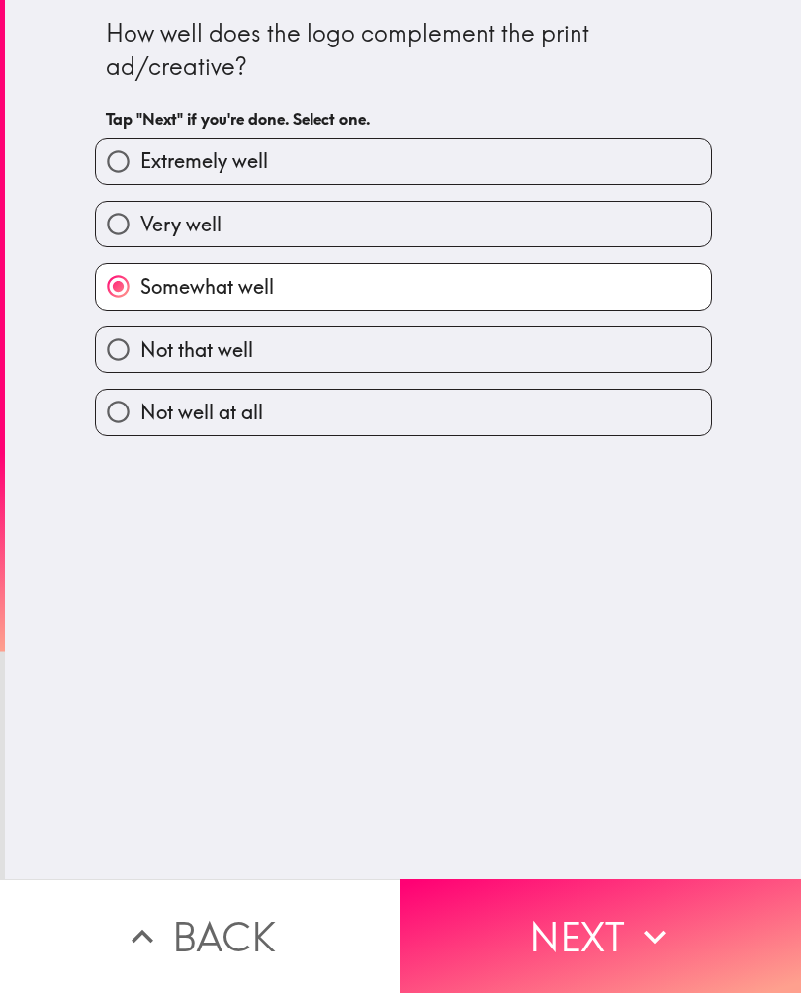
click at [618, 932] on button "Next" at bounding box center [600, 936] width 400 height 114
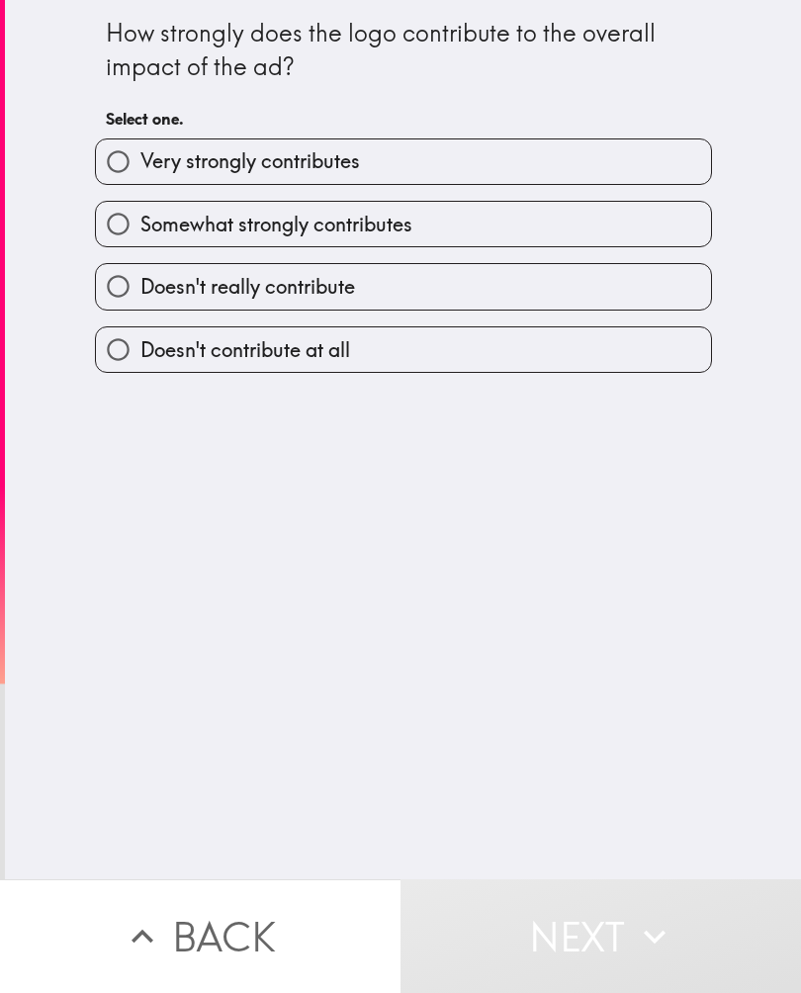
click at [115, 224] on input "Somewhat strongly contributes" at bounding box center [118, 224] width 44 height 44
radio input "true"
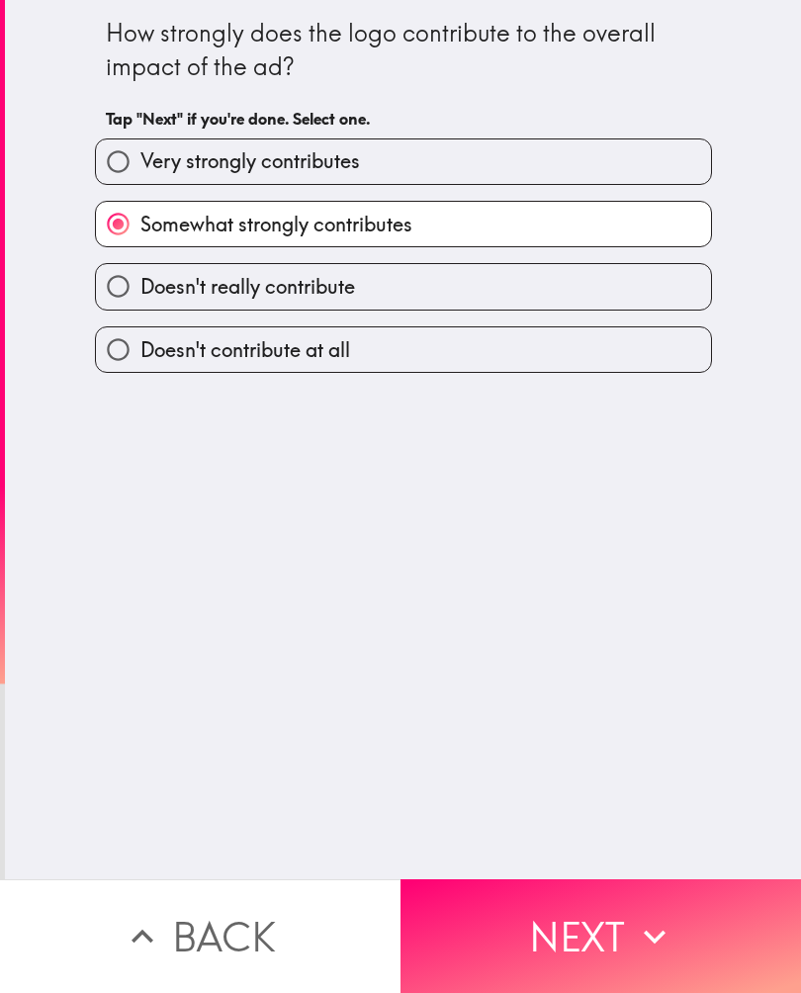
click at [613, 937] on button "Next" at bounding box center [600, 936] width 400 height 114
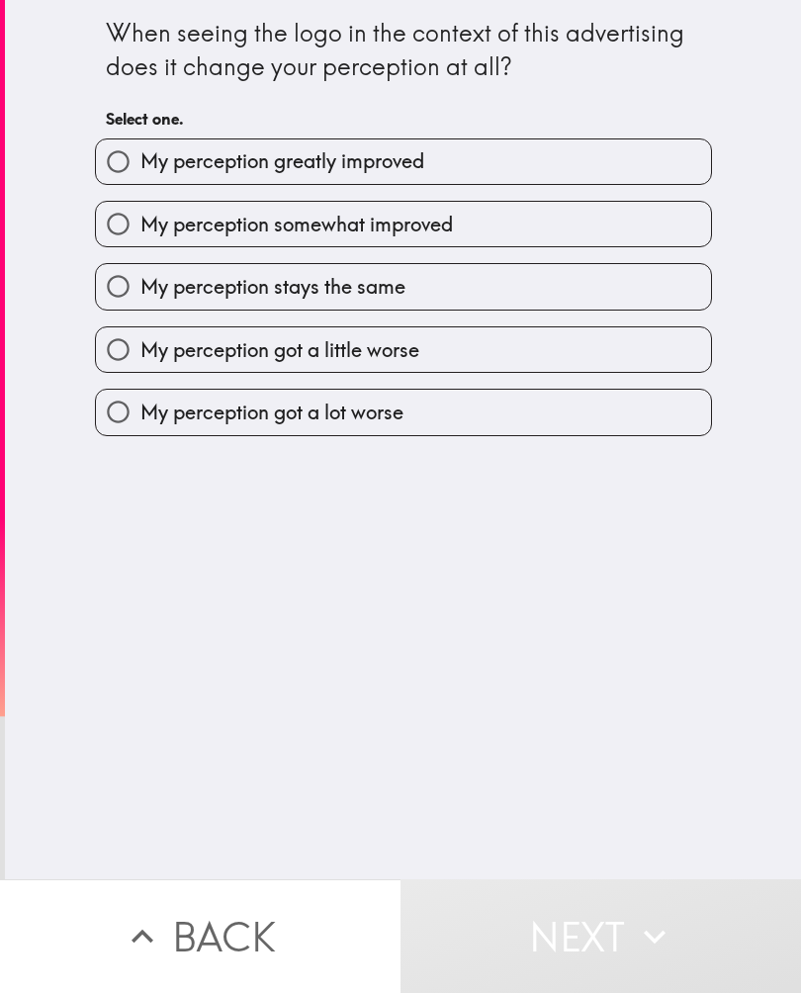
click at [120, 221] on input "My perception somewhat improved" at bounding box center [118, 224] width 44 height 44
radio input "true"
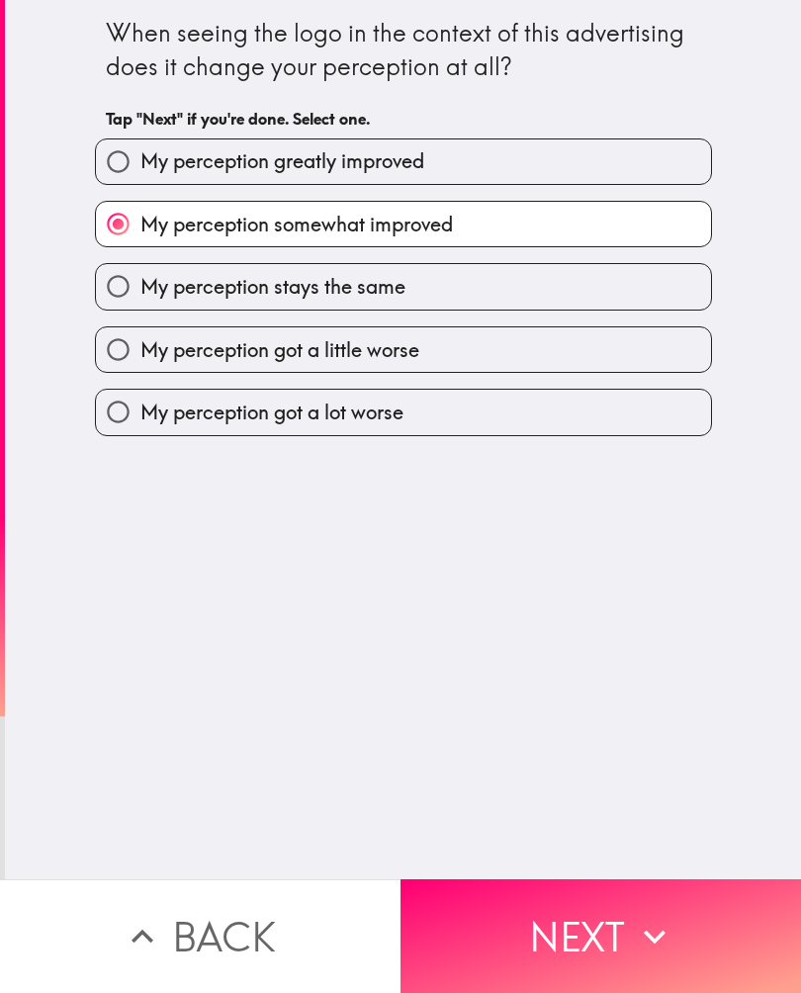
click at [613, 930] on button "Next" at bounding box center [600, 936] width 400 height 114
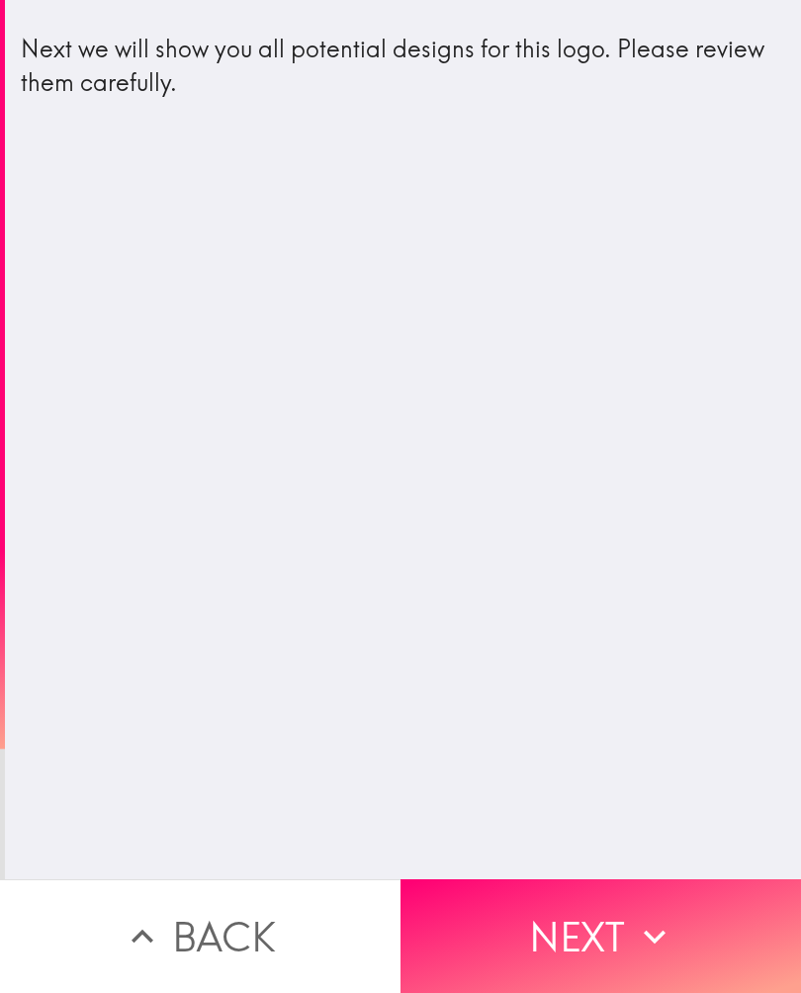
click at [651, 929] on icon "button" at bounding box center [655, 937] width 44 height 44
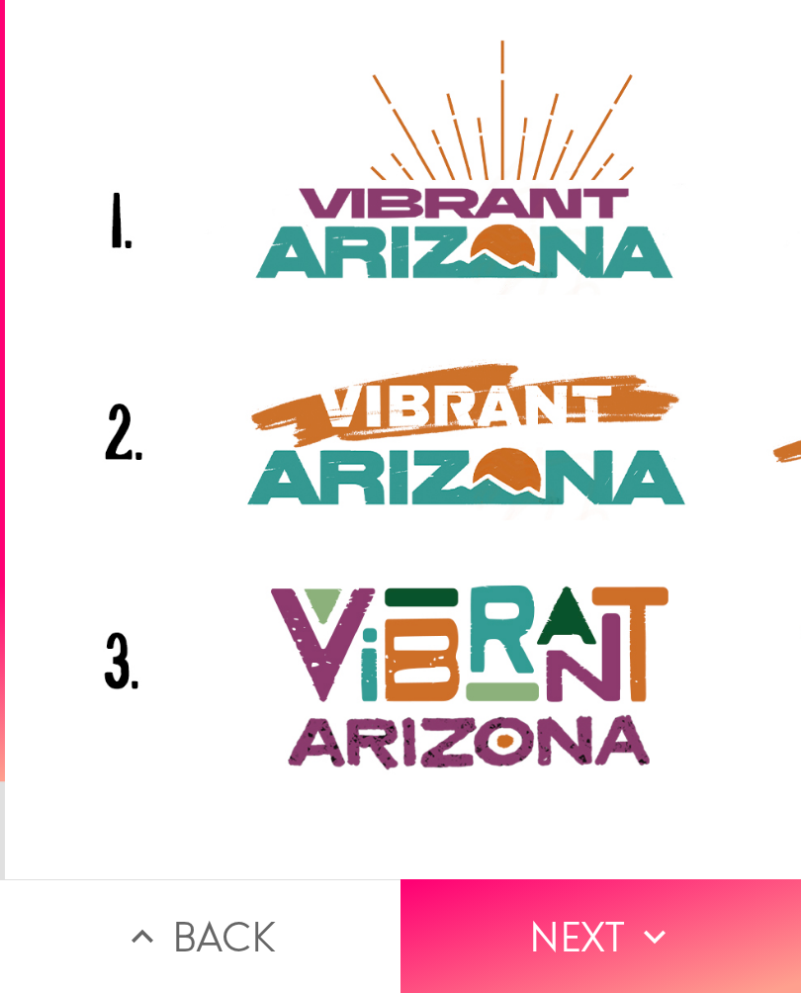
click at [615, 932] on button "Next" at bounding box center [600, 936] width 400 height 114
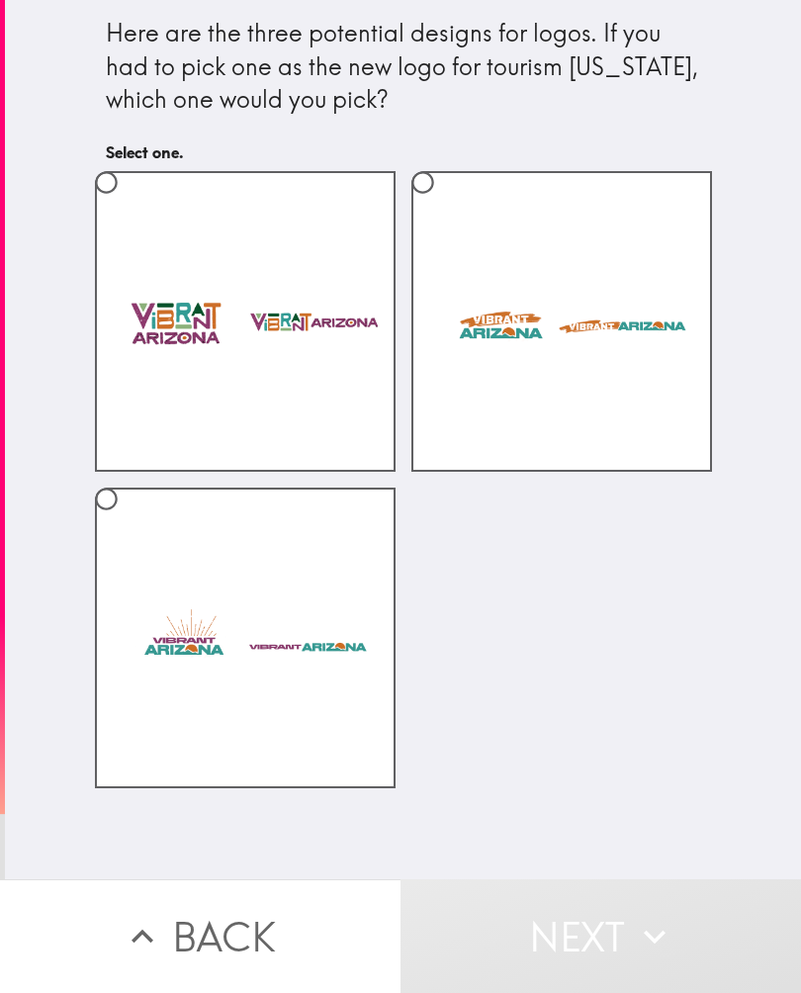
click at [106, 492] on input "radio" at bounding box center [106, 499] width 44 height 44
radio input "true"
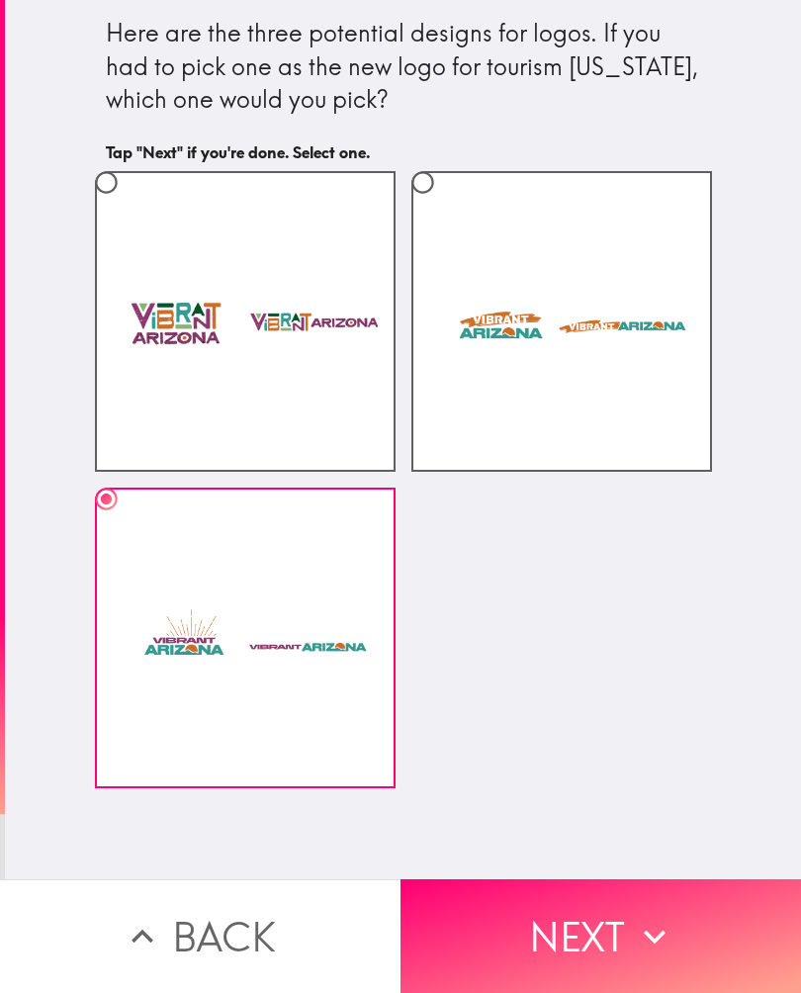
click at [603, 919] on button "Next" at bounding box center [600, 936] width 400 height 114
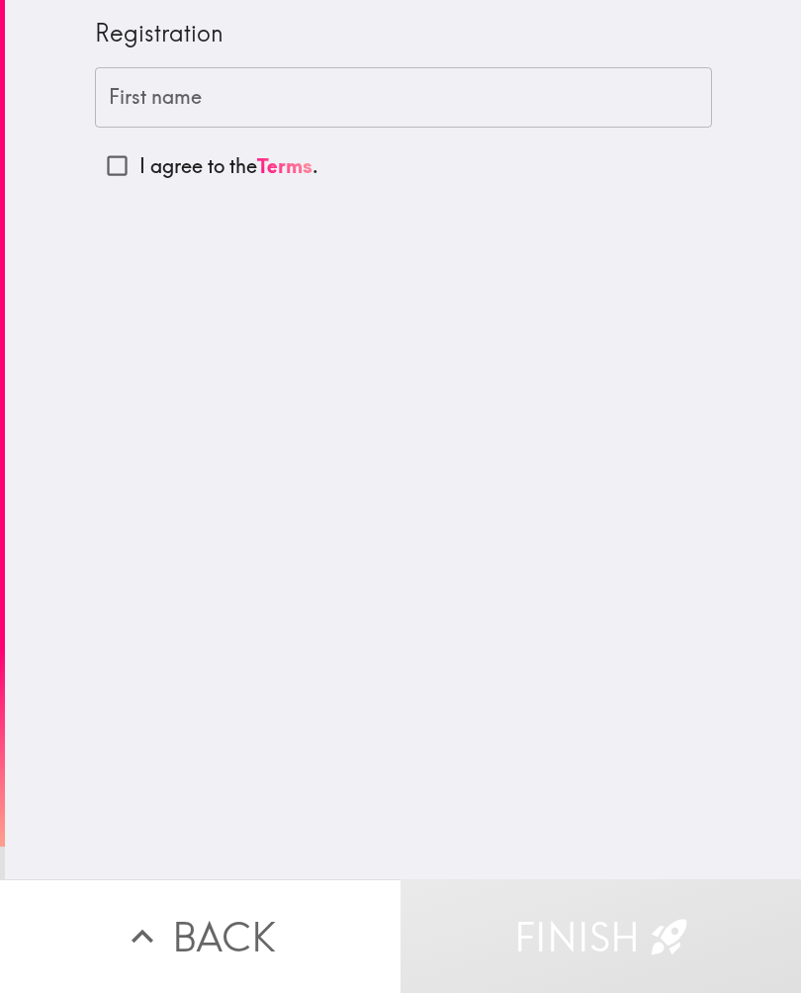
click at [546, 85] on input "First name" at bounding box center [403, 97] width 617 height 61
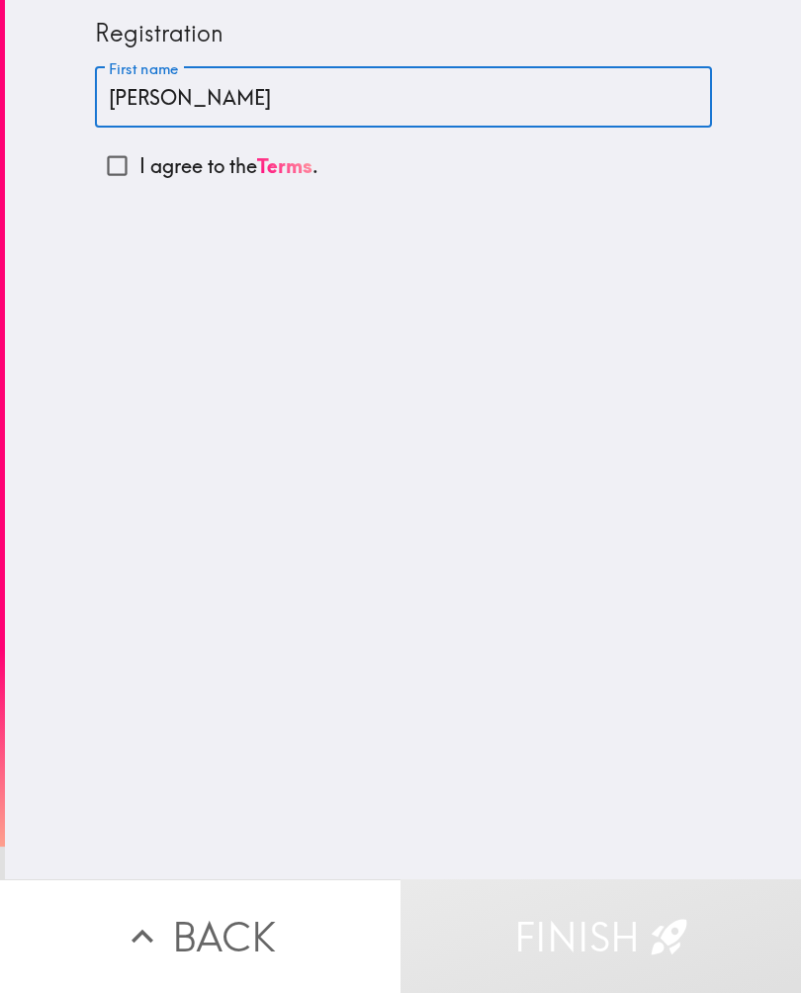
type input "[PERSON_NAME]"
click at [131, 172] on input "I agree to the Terms ." at bounding box center [117, 165] width 44 height 44
checkbox input "true"
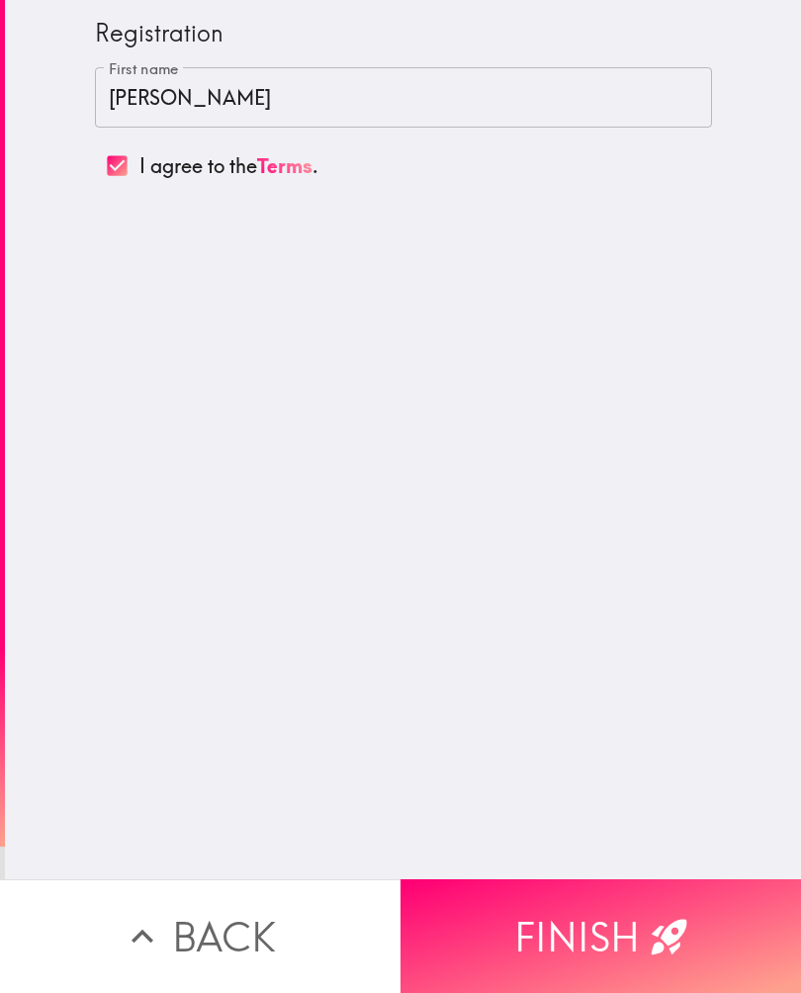
click at [612, 951] on button "Finish" at bounding box center [600, 936] width 400 height 114
